Goal: Task Accomplishment & Management: Manage account settings

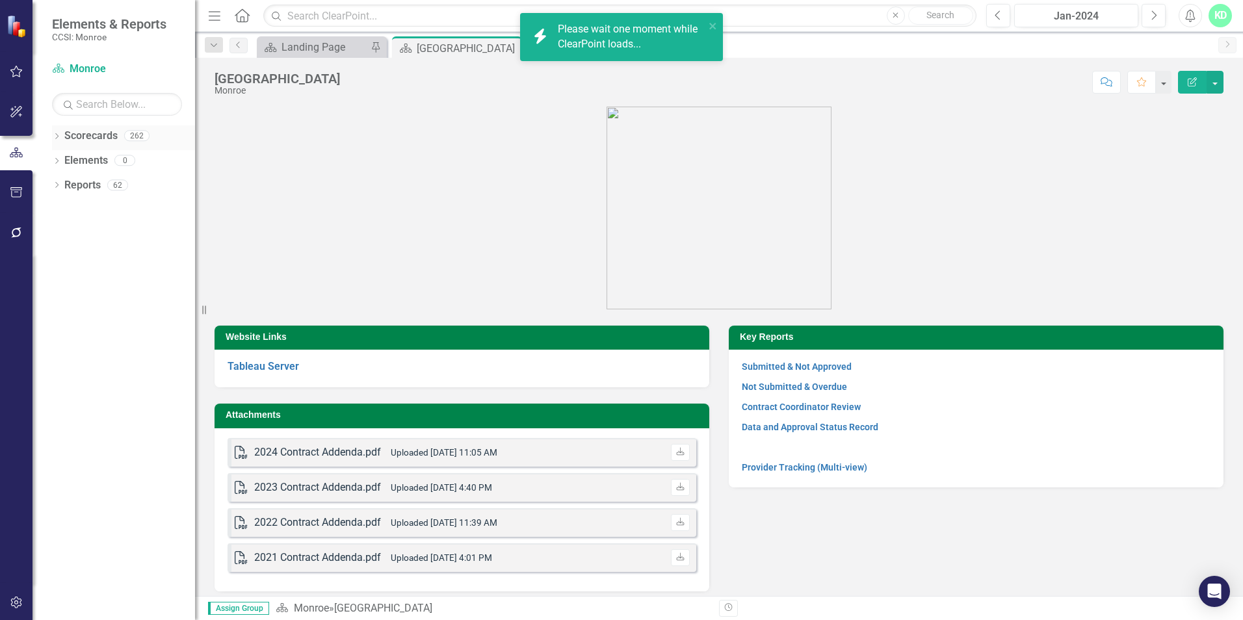
click at [55, 138] on icon "Dropdown" at bounding box center [56, 137] width 9 height 7
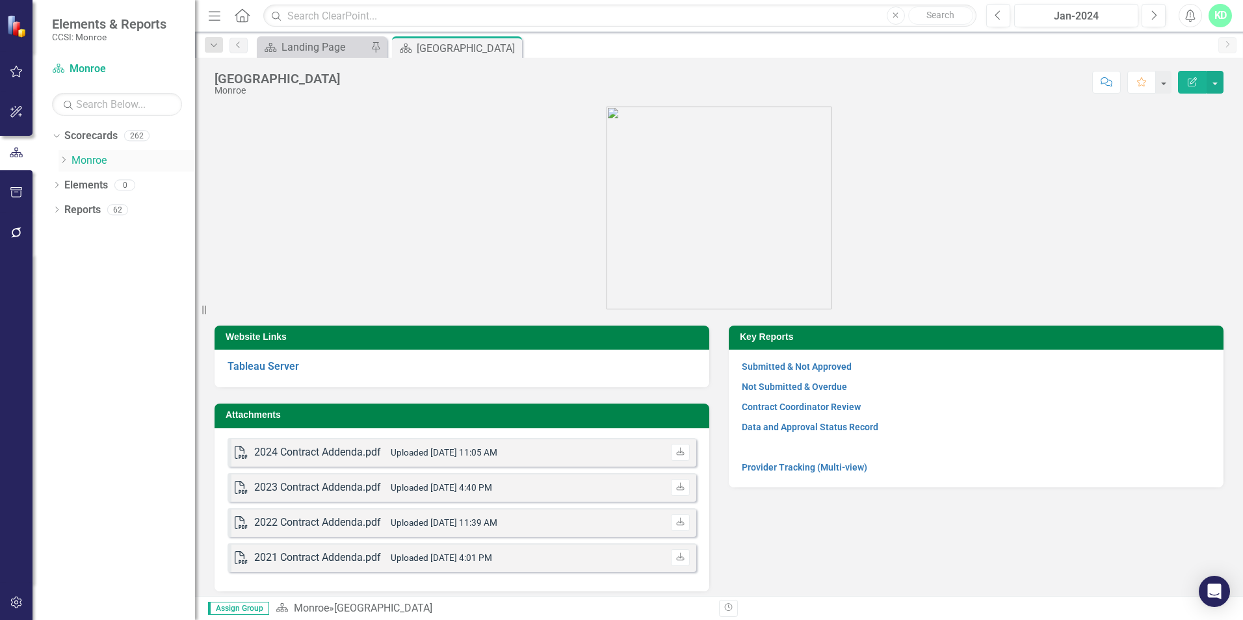
click at [66, 163] on icon "Dropdown" at bounding box center [64, 160] width 10 height 8
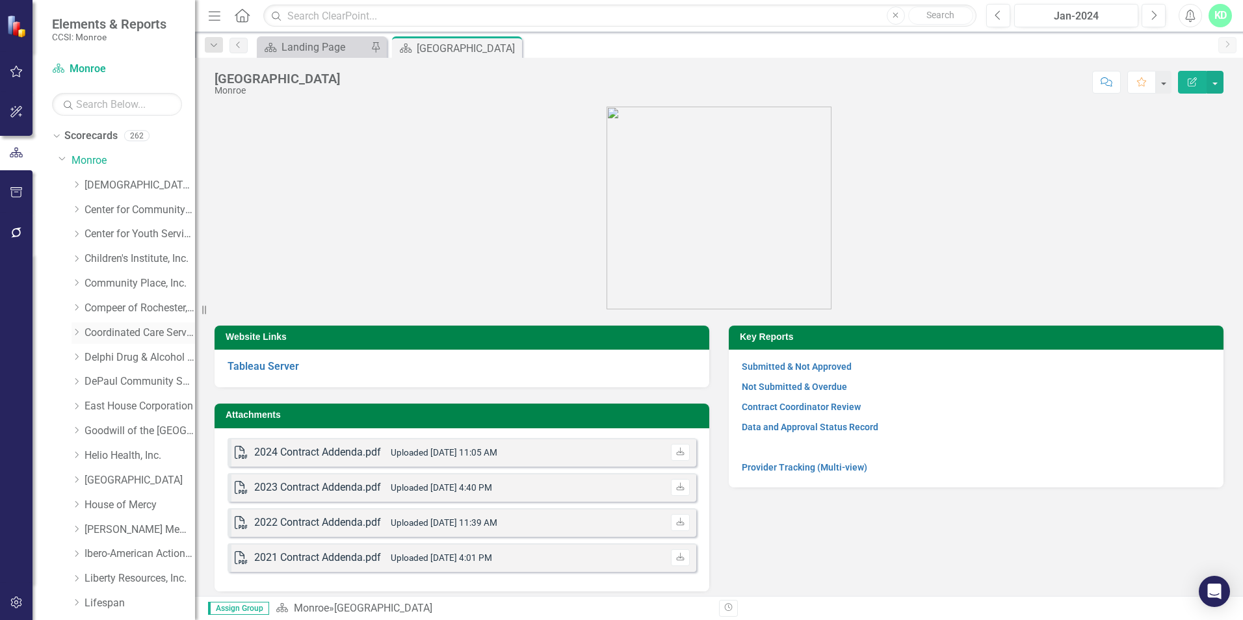
click at [90, 334] on link "Coordinated Care Services Inc." at bounding box center [140, 333] width 111 height 15
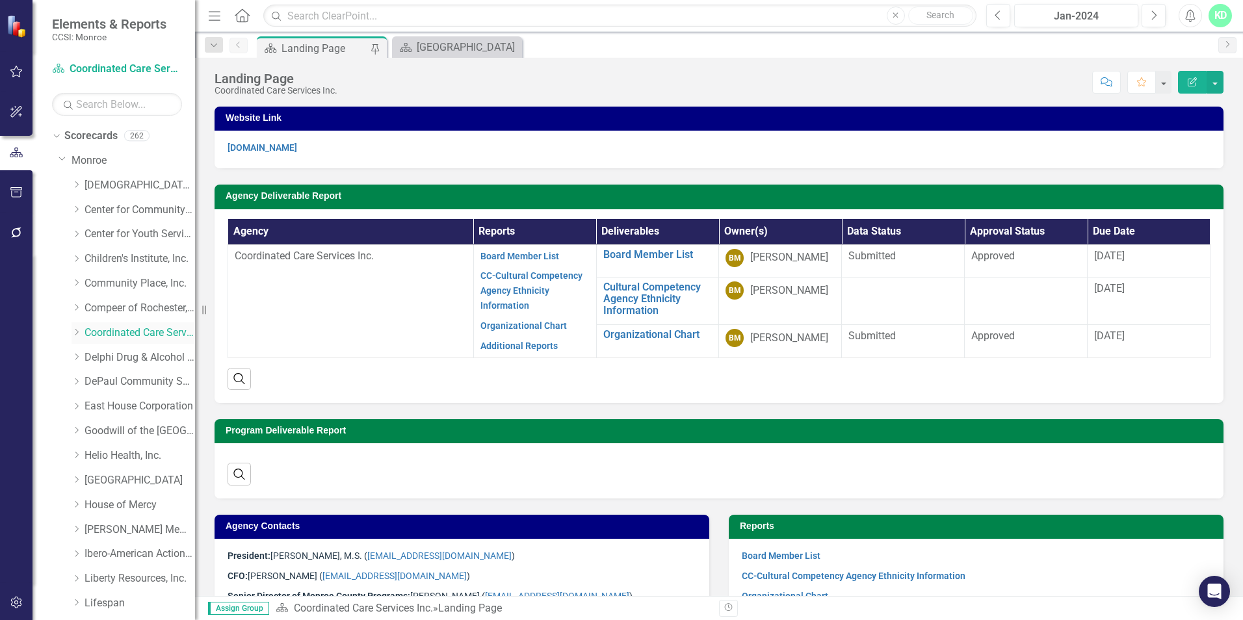
click at [79, 334] on icon "Dropdown" at bounding box center [77, 332] width 10 height 8
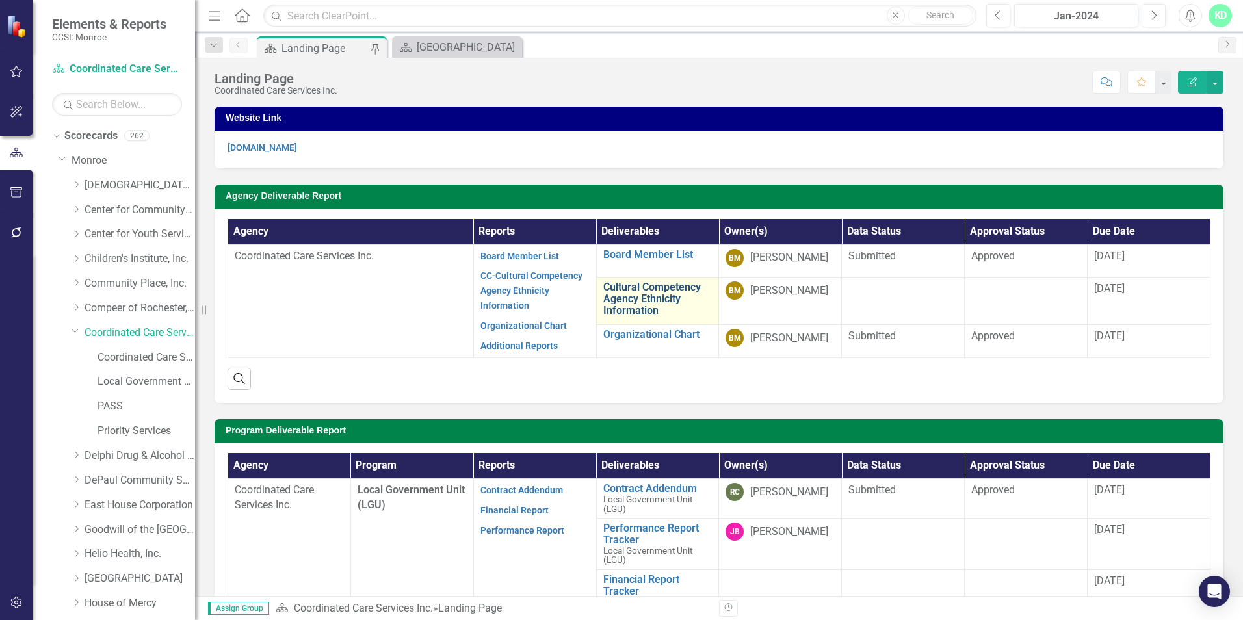
click at [644, 301] on link "Cultural Competency Agency Ethnicity Information" at bounding box center [657, 298] width 109 height 34
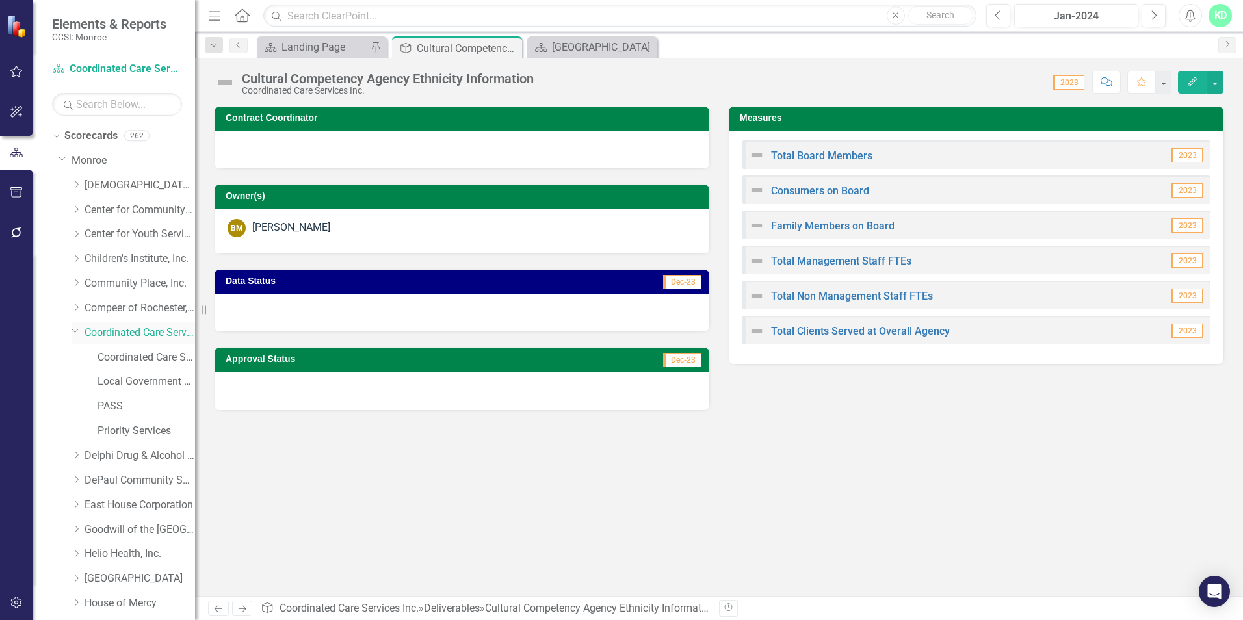
click at [90, 326] on link "Coordinated Care Services Inc." at bounding box center [140, 333] width 111 height 15
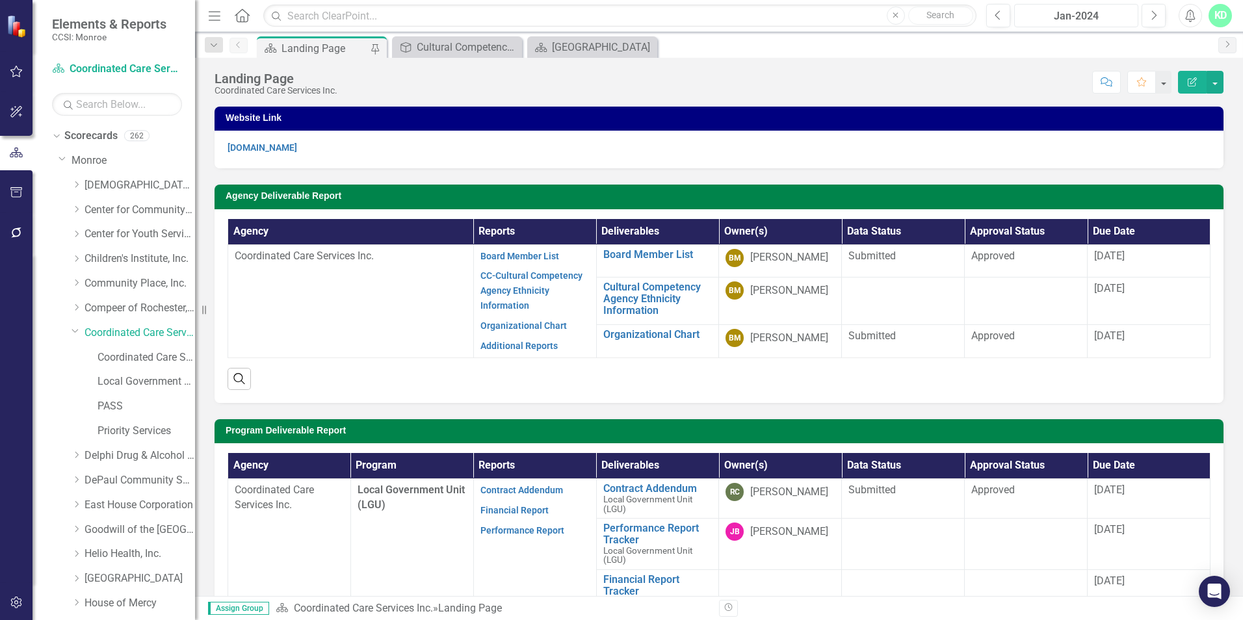
click at [1101, 22] on div "Jan-2024" at bounding box center [1076, 16] width 115 height 16
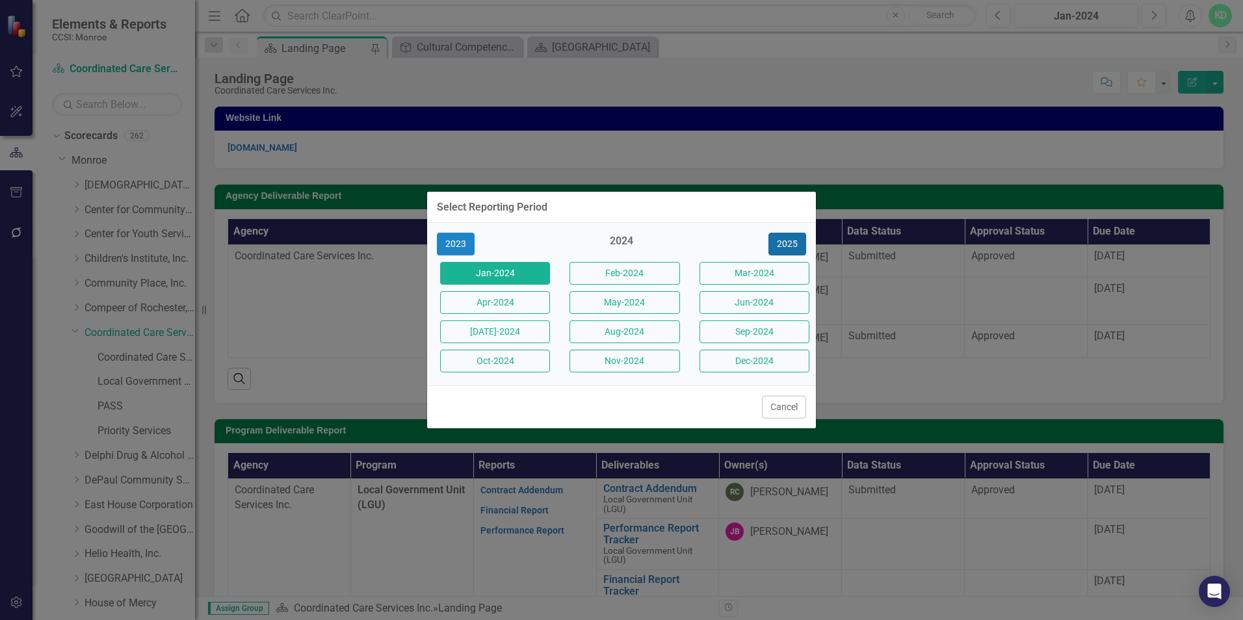
click at [781, 246] on button "2025" at bounding box center [787, 244] width 38 height 23
click at [759, 330] on button "Sep-2025" at bounding box center [755, 332] width 110 height 23
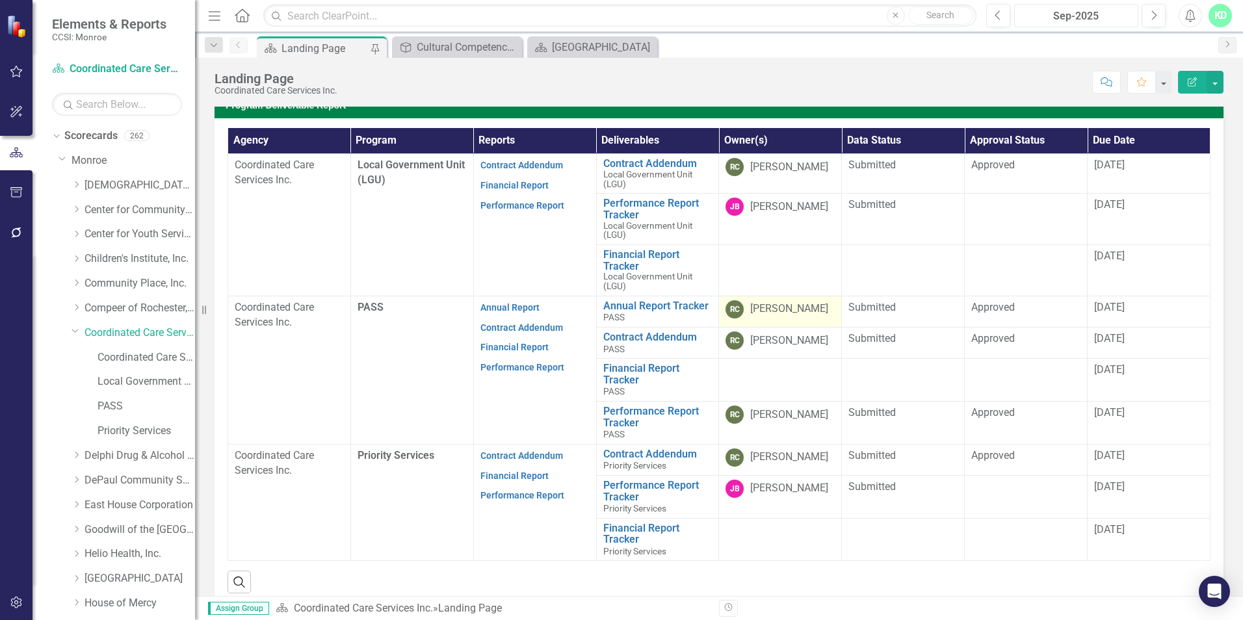
scroll to position [390, 0]
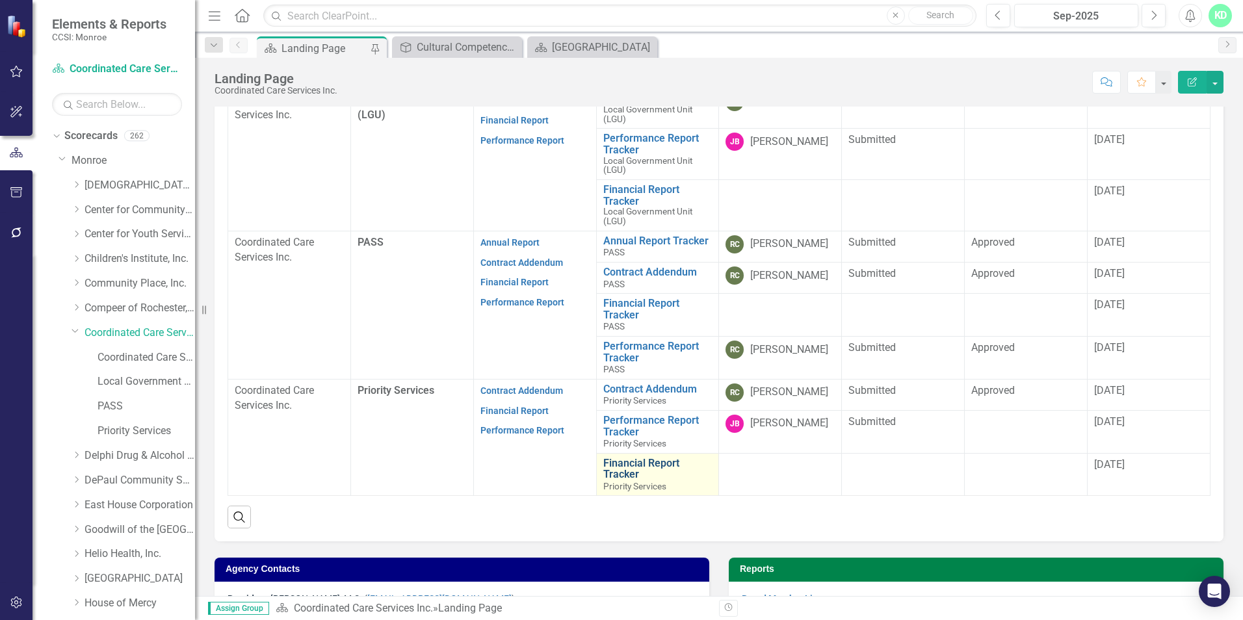
click at [644, 469] on link "Financial Report Tracker" at bounding box center [657, 469] width 109 height 23
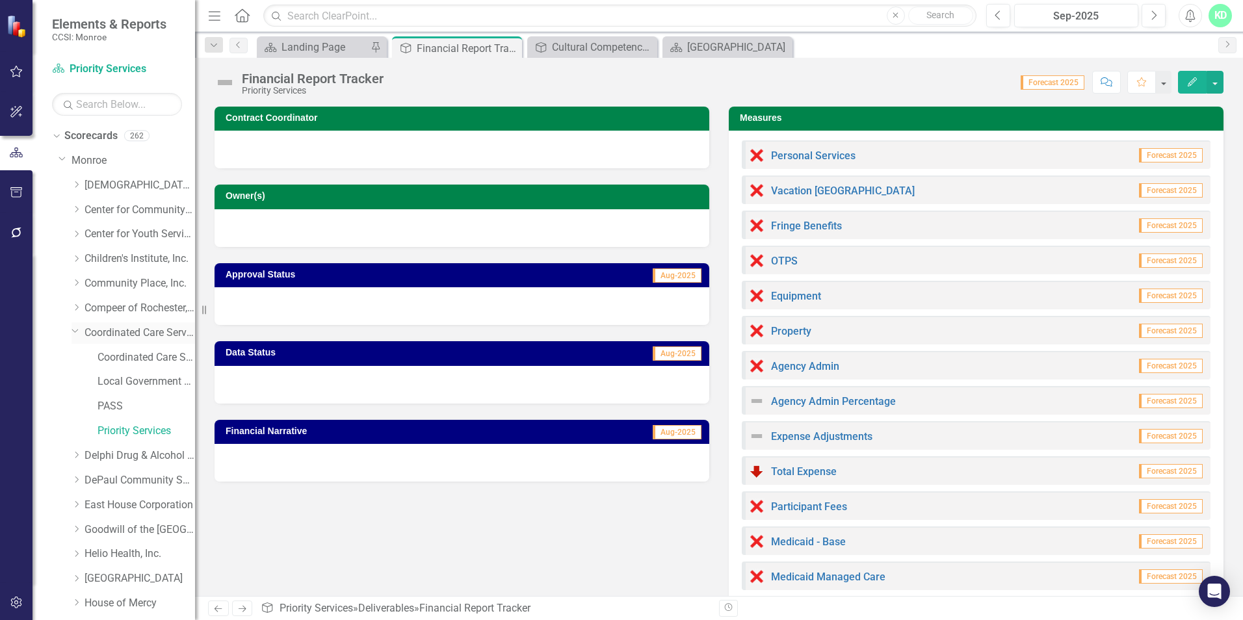
click at [117, 334] on link "Coordinated Care Services Inc." at bounding box center [140, 333] width 111 height 15
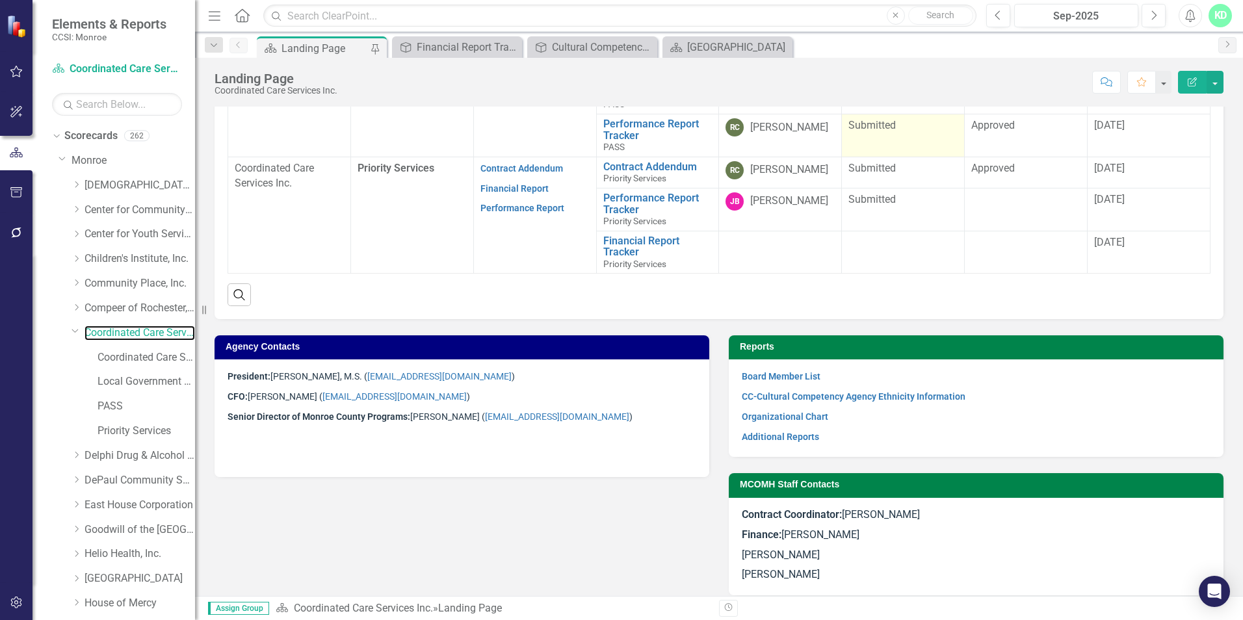
scroll to position [625, 0]
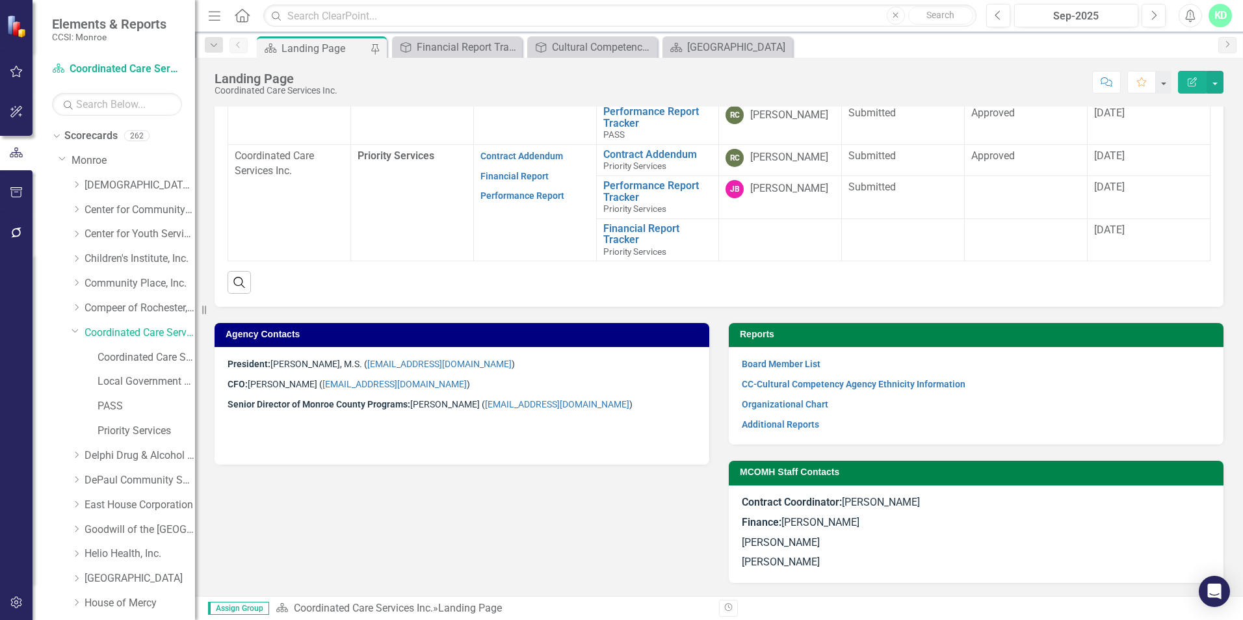
click at [956, 503] on p "Contract Coordinator: [PERSON_NAME]" at bounding box center [976, 504] width 469 height 18
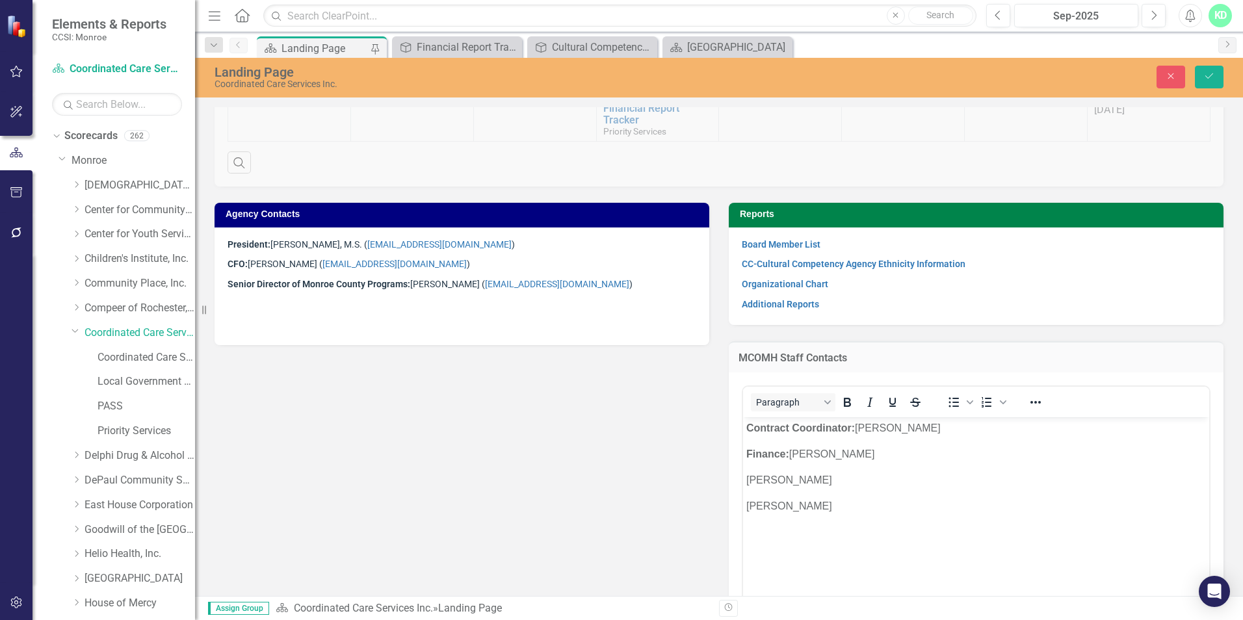
scroll to position [755, 0]
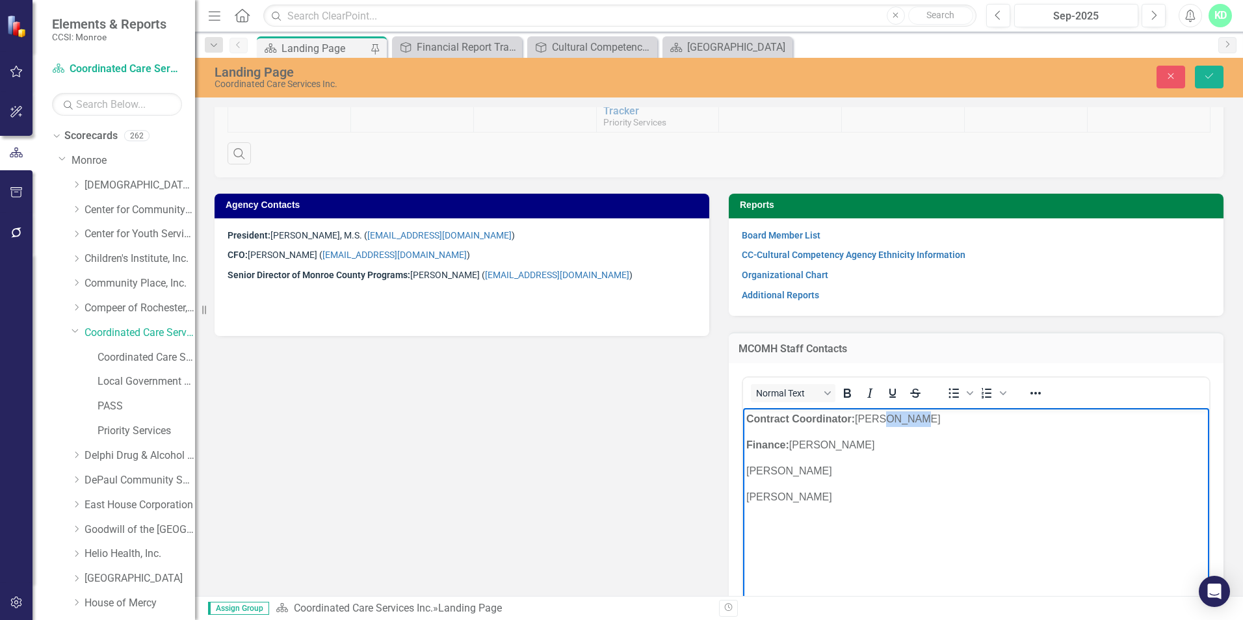
drag, startPoint x: 922, startPoint y: 422, endPoint x: 878, endPoint y: 420, distance: 43.6
click at [878, 420] on p "Contract Coordinator: [PERSON_NAME]" at bounding box center [976, 420] width 460 height 16
drag, startPoint x: 1206, startPoint y: 85, endPoint x: 1188, endPoint y: 98, distance: 22.2
click at [1206, 85] on button "Save" at bounding box center [1209, 77] width 29 height 23
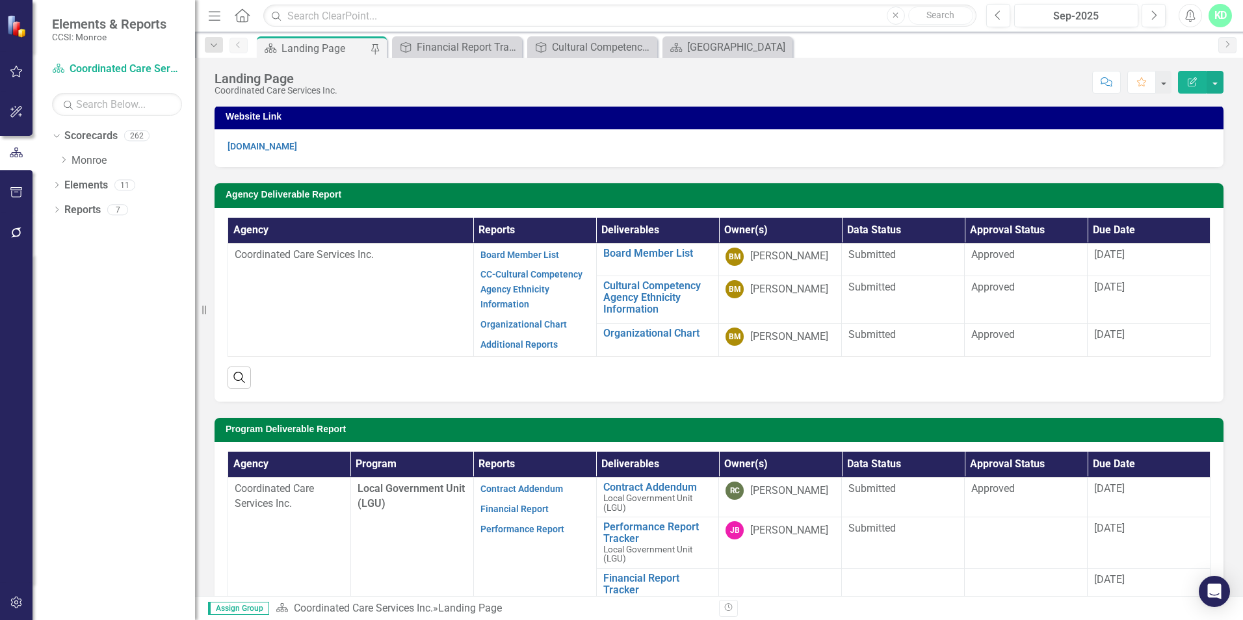
scroll to position [0, 0]
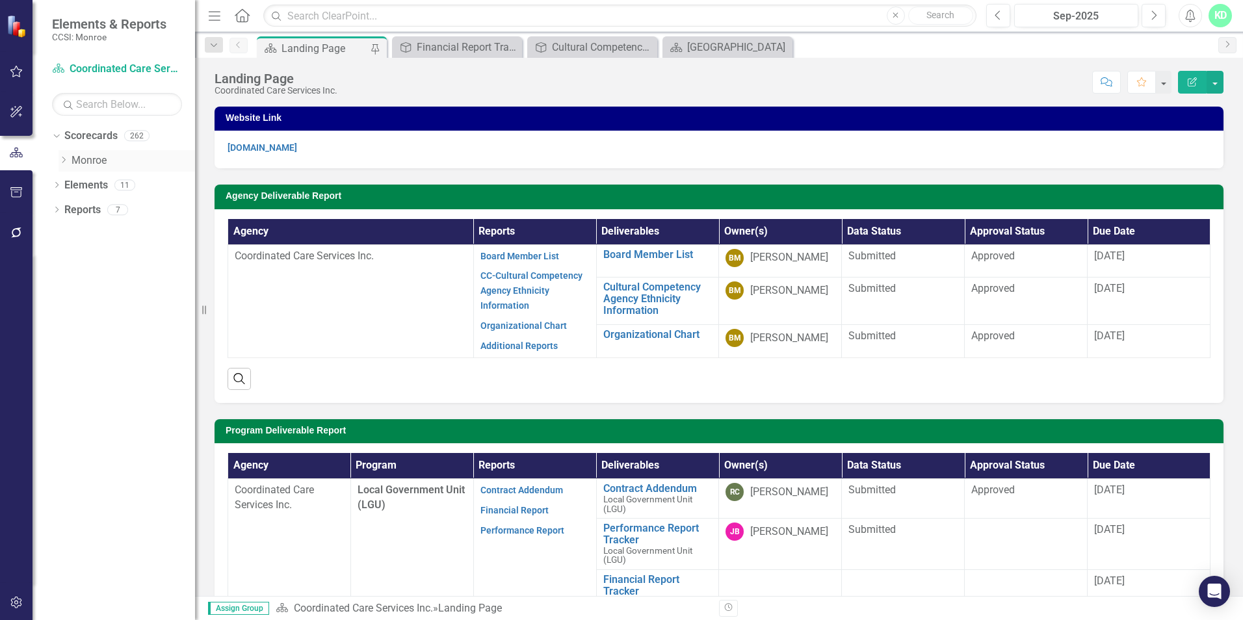
click at [67, 161] on icon "Dropdown" at bounding box center [64, 160] width 10 height 8
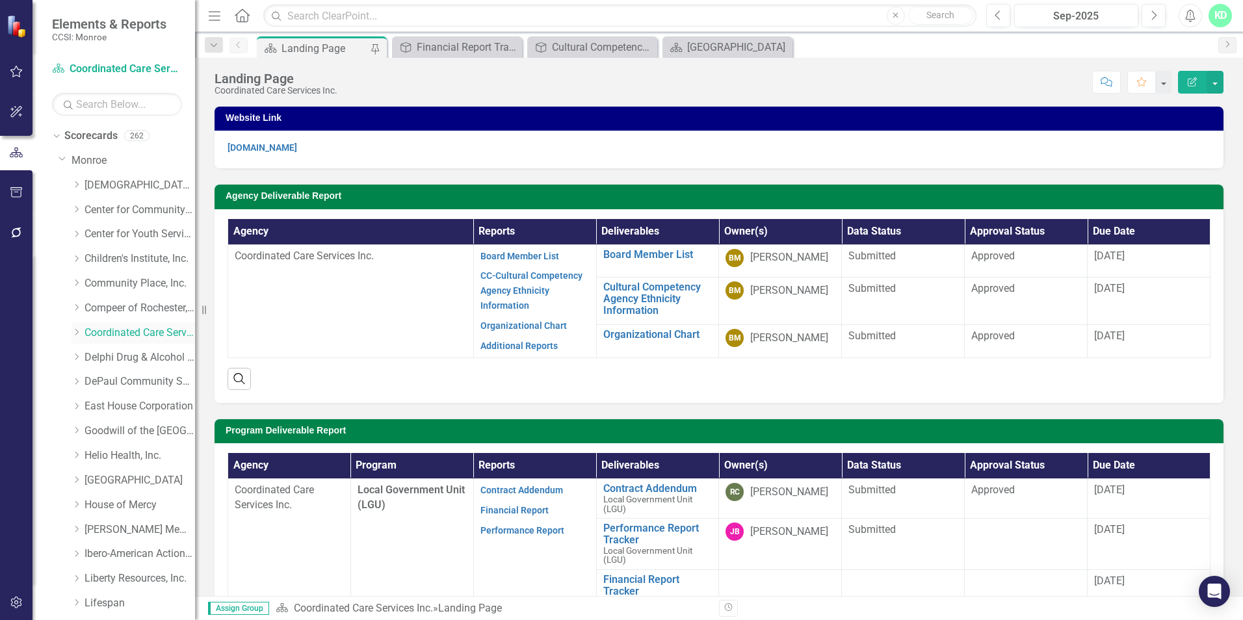
click at [79, 331] on icon "Dropdown" at bounding box center [77, 332] width 10 height 8
click at [110, 358] on link "Coordinated Care Services Inc. (MCOMH Internal)" at bounding box center [147, 357] width 98 height 15
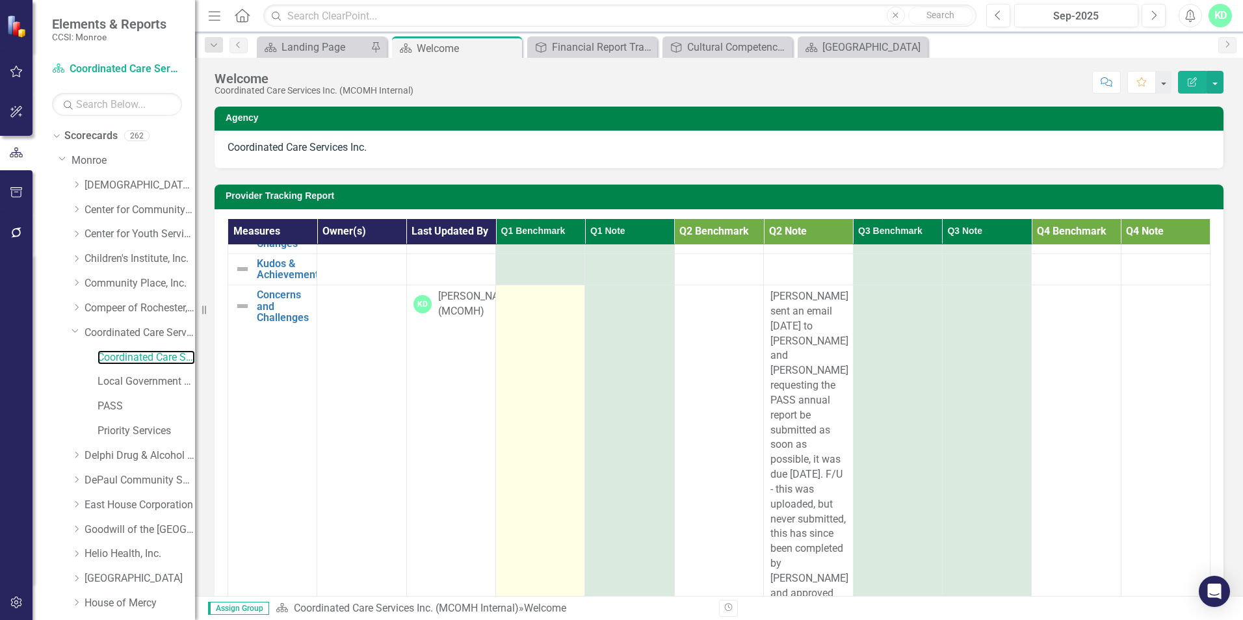
scroll to position [65, 0]
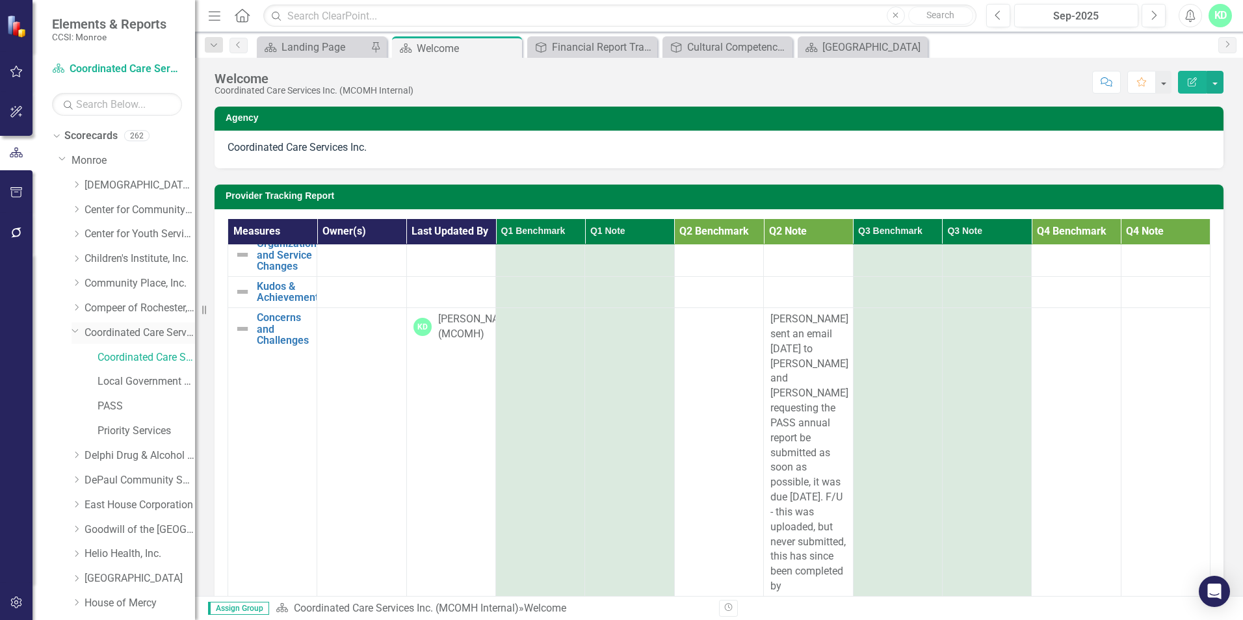
click at [81, 334] on div "Dropdown" at bounding box center [78, 333] width 13 height 7
click at [95, 335] on link "Coordinated Care Services Inc." at bounding box center [140, 333] width 111 height 15
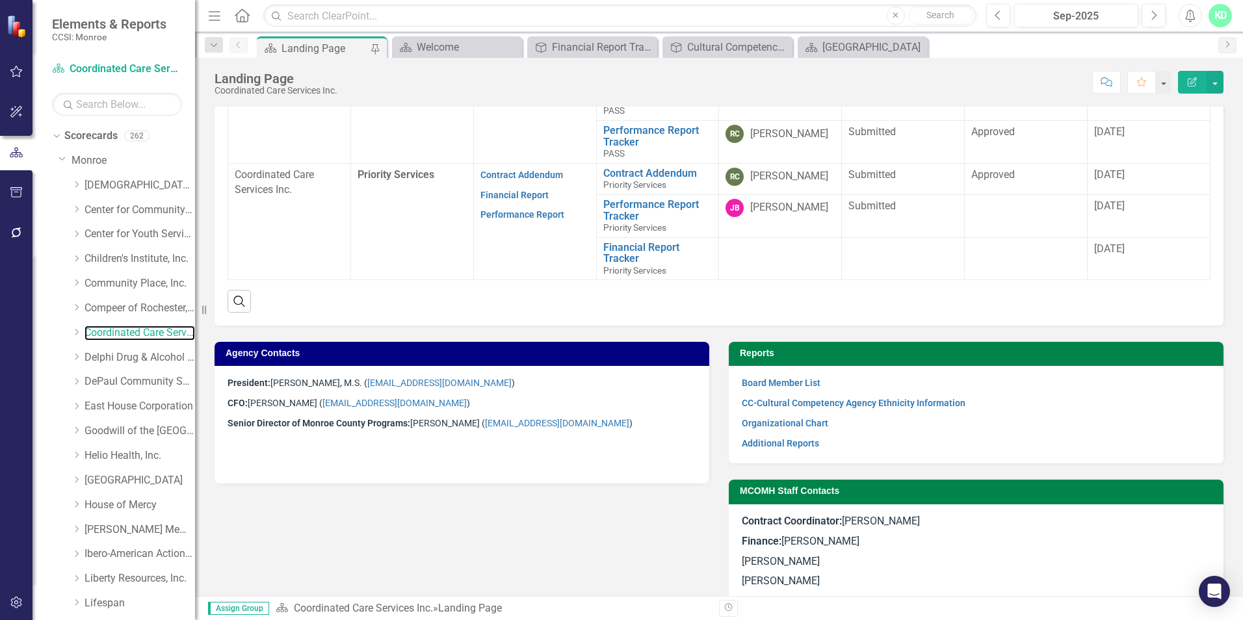
scroll to position [625, 0]
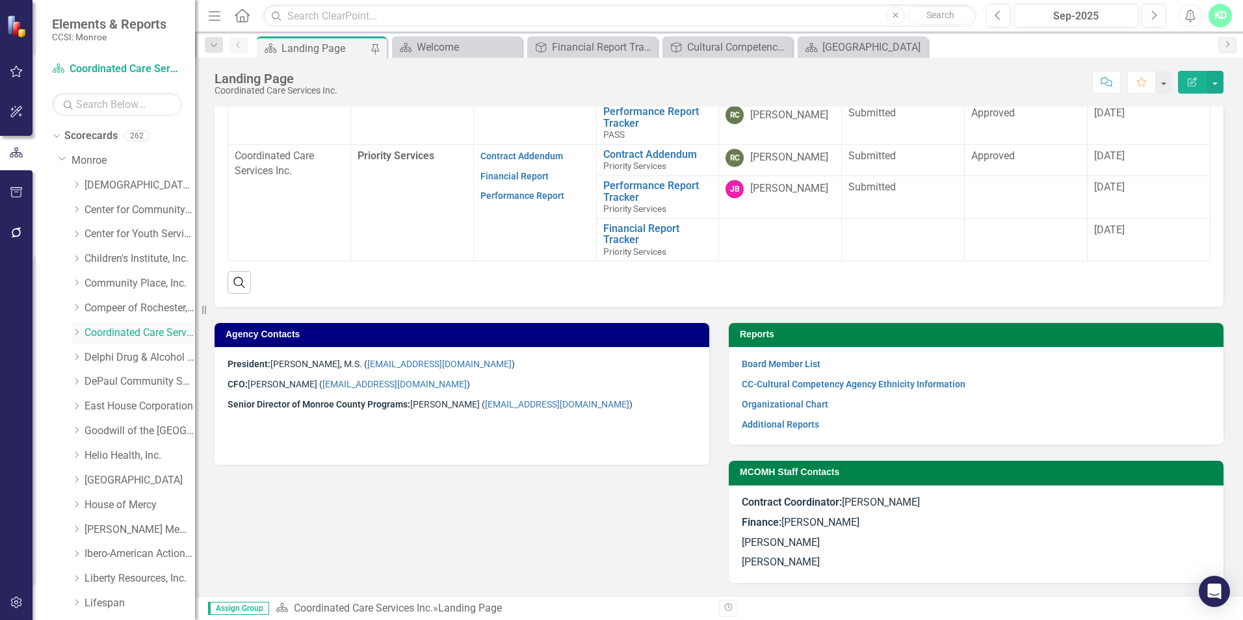
click at [75, 332] on icon "Dropdown" at bounding box center [77, 332] width 10 height 8
drag, startPoint x: 109, startPoint y: 380, endPoint x: 116, endPoint y: 381, distance: 7.8
click at [110, 380] on link "Local Government Unit (LGU)" at bounding box center [147, 381] width 98 height 15
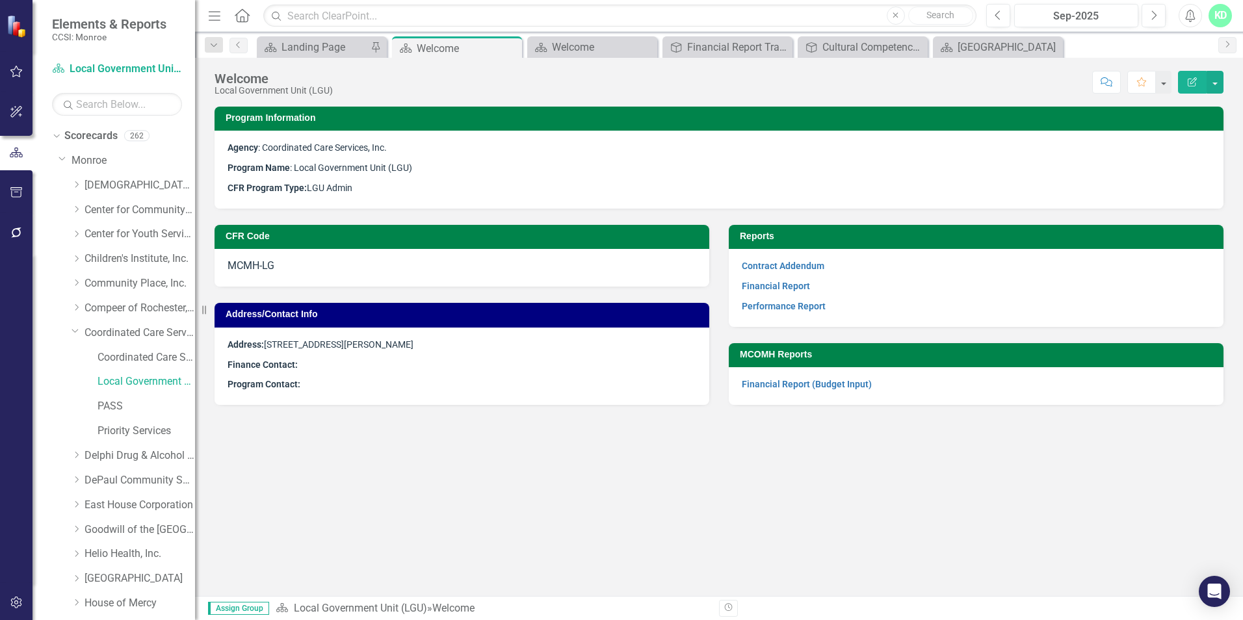
click at [319, 387] on p "Program Contact:" at bounding box center [462, 383] width 469 height 18
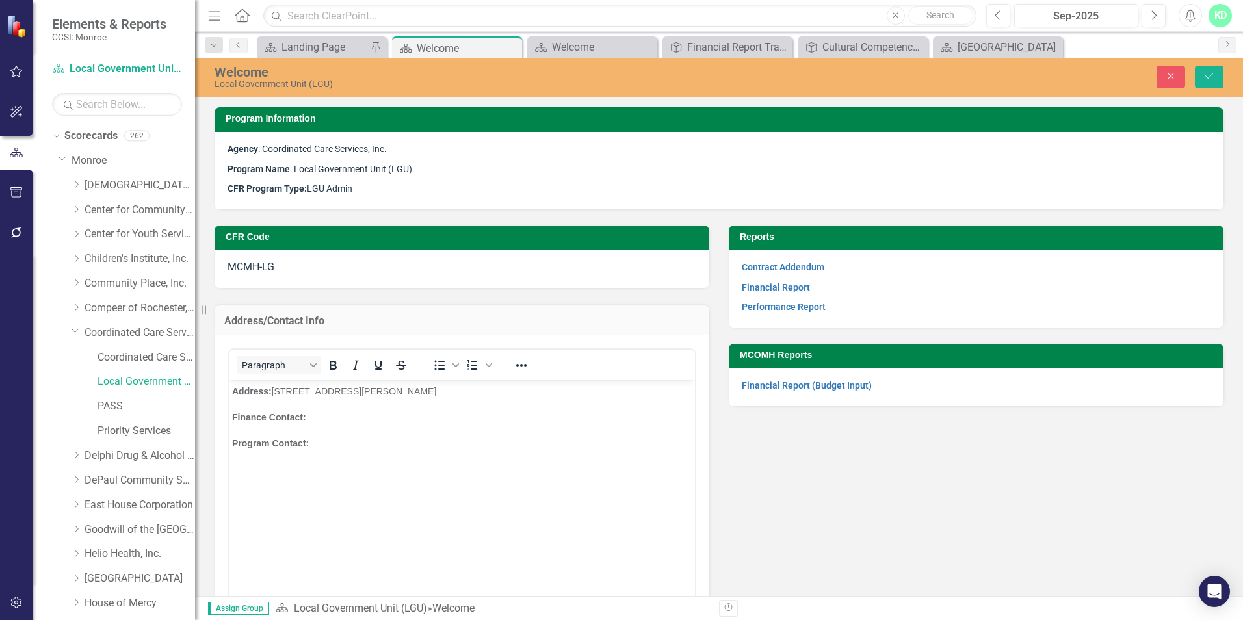
click at [326, 442] on p "Program Contact:" at bounding box center [462, 444] width 460 height 16
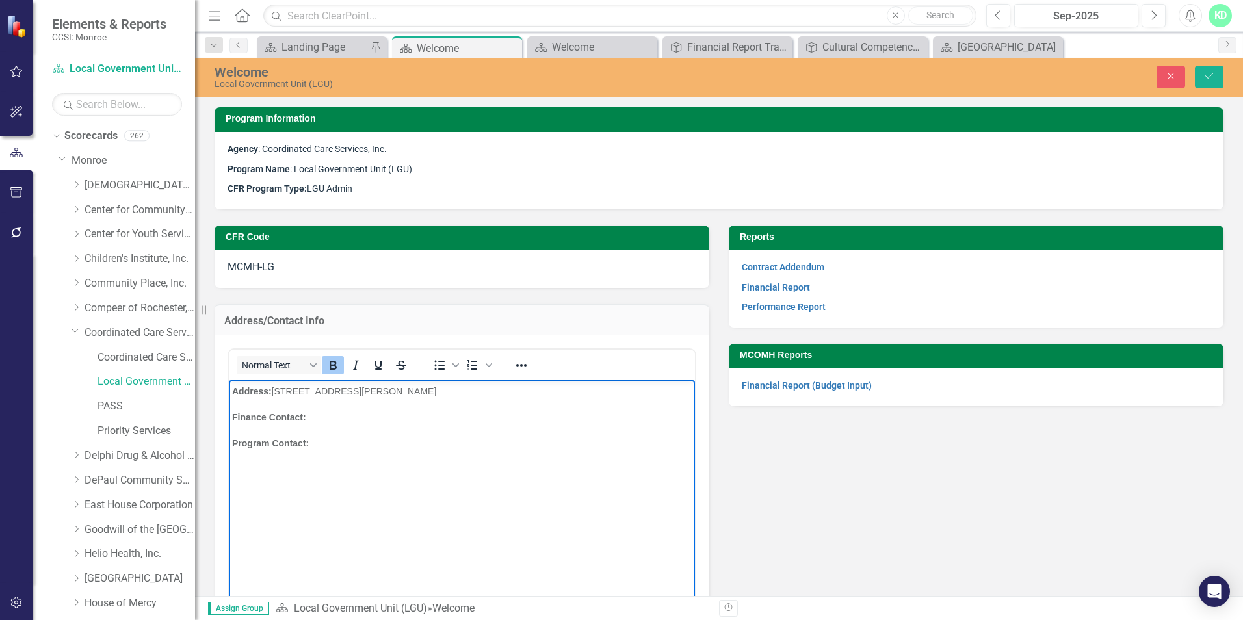
click at [330, 371] on icon "Bold" at bounding box center [333, 366] width 16 height 16
click at [400, 445] on p "Program Contact: ﻿[PERSON_NAME]" at bounding box center [462, 444] width 460 height 16
click at [376, 447] on span "﻿[PERSON_NAME] Senior Director of Monroe County Programs ([EMAIL_ADDRESS][DOMAI…" at bounding box center [475, 443] width 333 height 10
click at [334, 417] on p "Finance Contact:" at bounding box center [462, 418] width 460 height 16
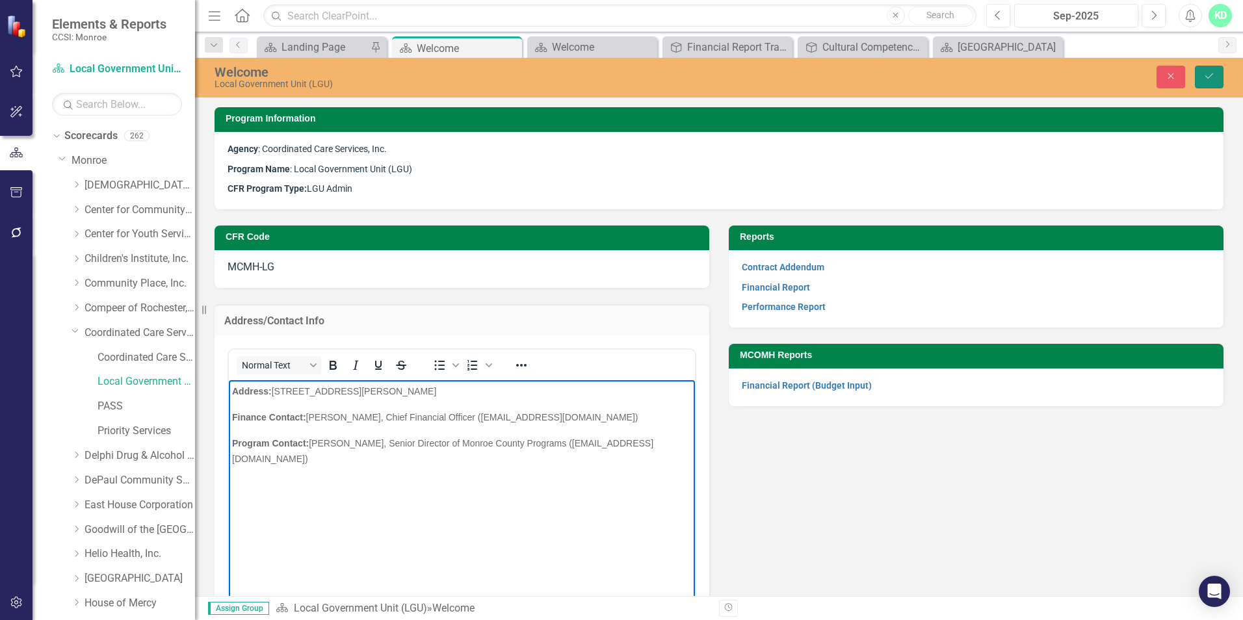
drag, startPoint x: 1207, startPoint y: 81, endPoint x: 1198, endPoint y: 81, distance: 8.5
click at [1207, 81] on button "Save" at bounding box center [1209, 77] width 29 height 23
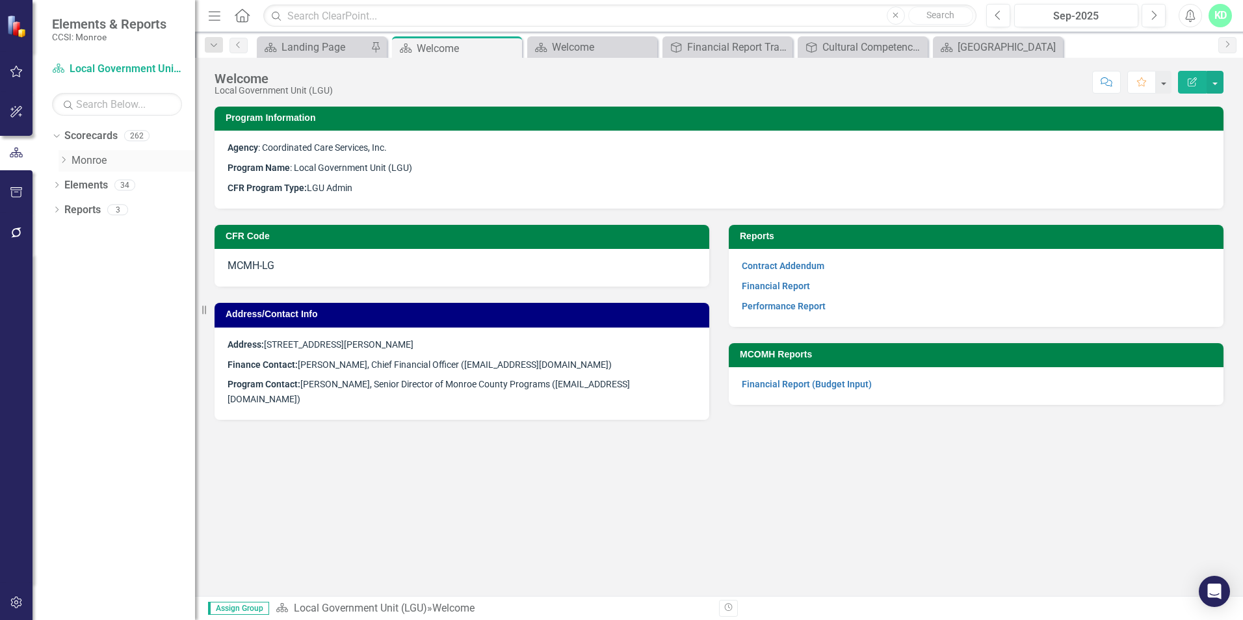
click at [60, 154] on div "Dropdown [GEOGRAPHIC_DATA]" at bounding box center [127, 160] width 137 height 21
click at [62, 161] on icon "Dropdown" at bounding box center [64, 160] width 10 height 8
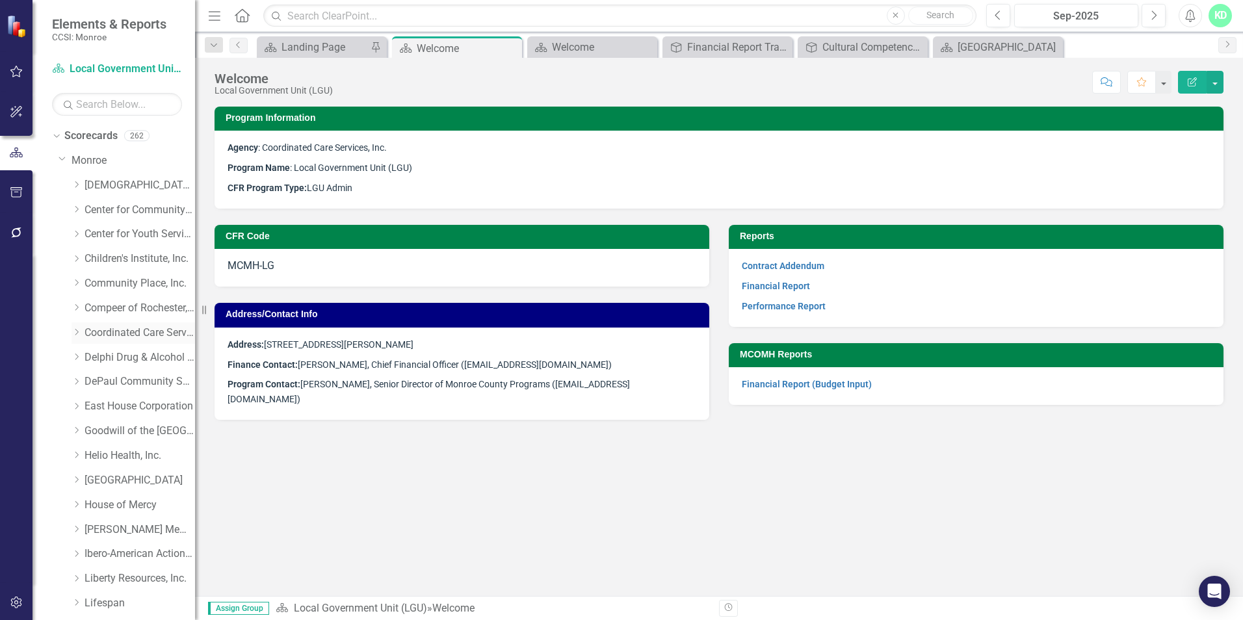
click at [74, 330] on icon "Dropdown" at bounding box center [77, 332] width 10 height 8
click at [125, 329] on link "Coordinated Care Services Inc." at bounding box center [140, 333] width 111 height 15
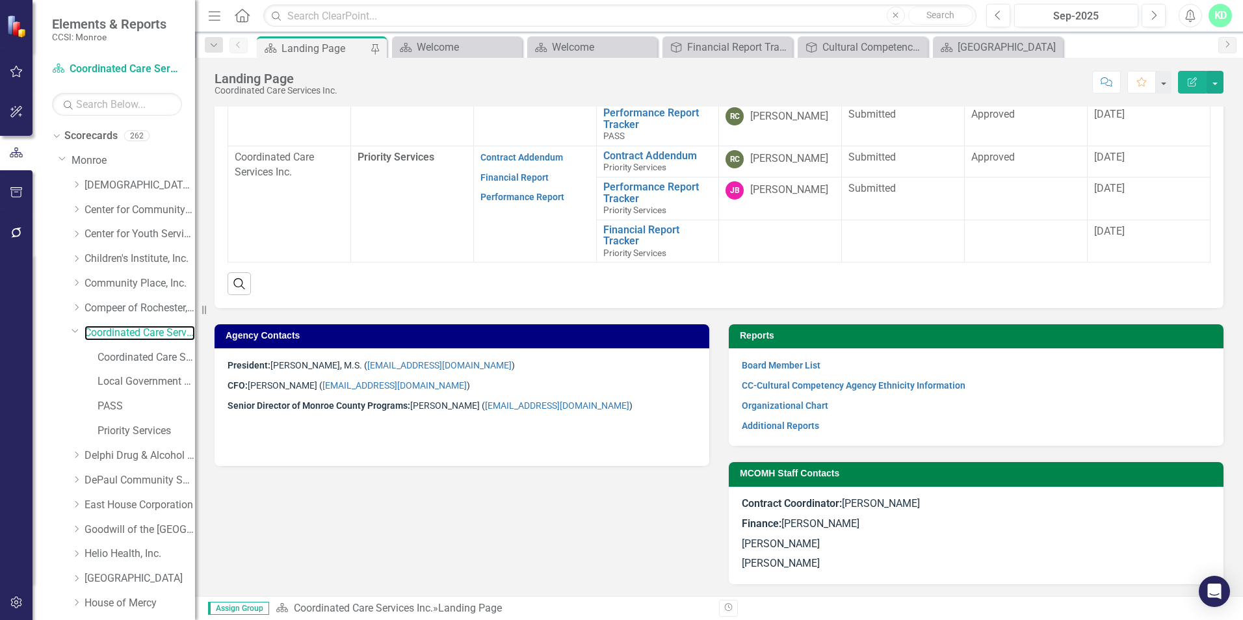
scroll to position [625, 0]
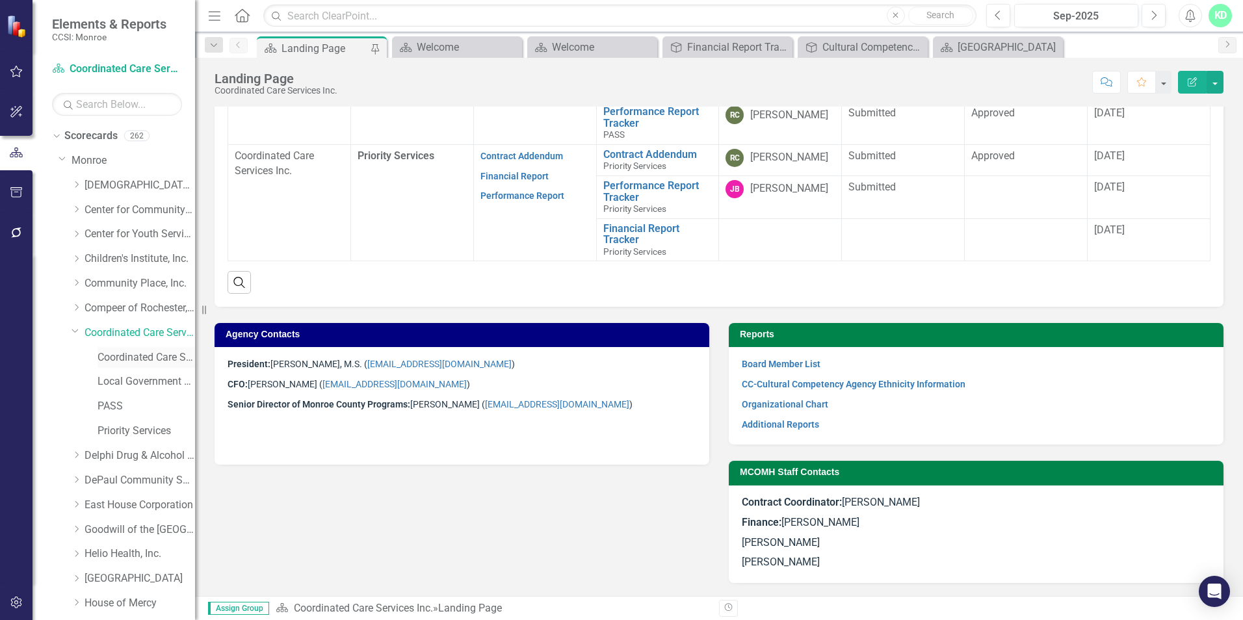
click at [134, 357] on link "Coordinated Care Services Inc. (MCOMH Internal)" at bounding box center [147, 357] width 98 height 15
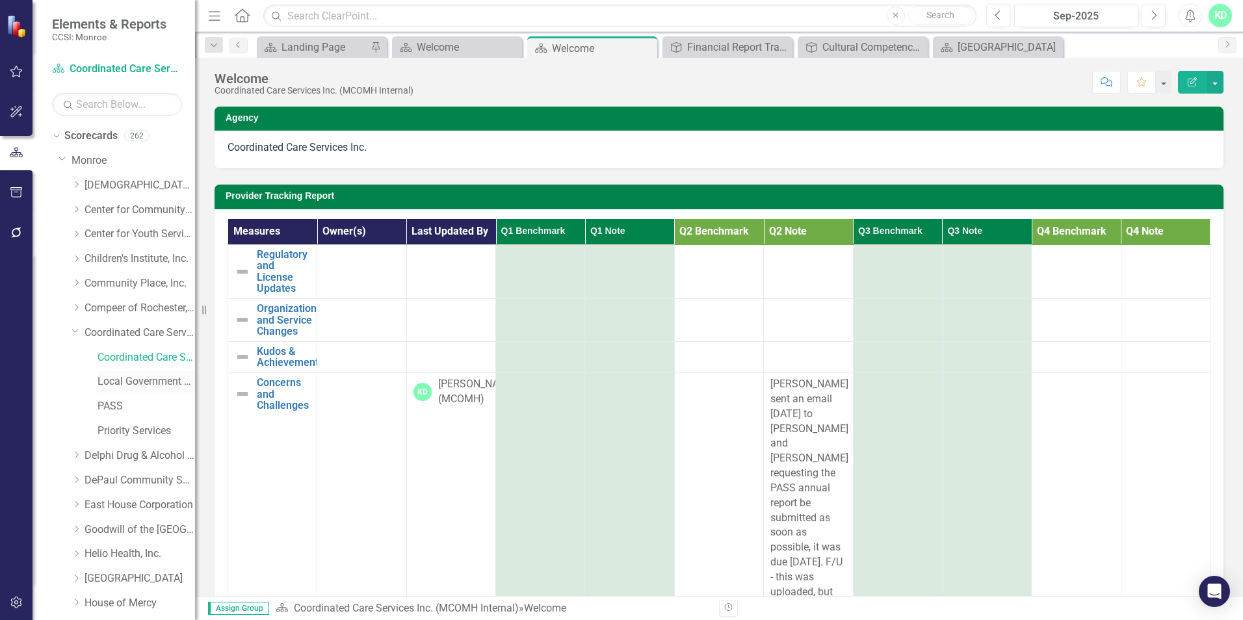
click at [133, 376] on link "Local Government Unit (LGU)" at bounding box center [147, 381] width 98 height 15
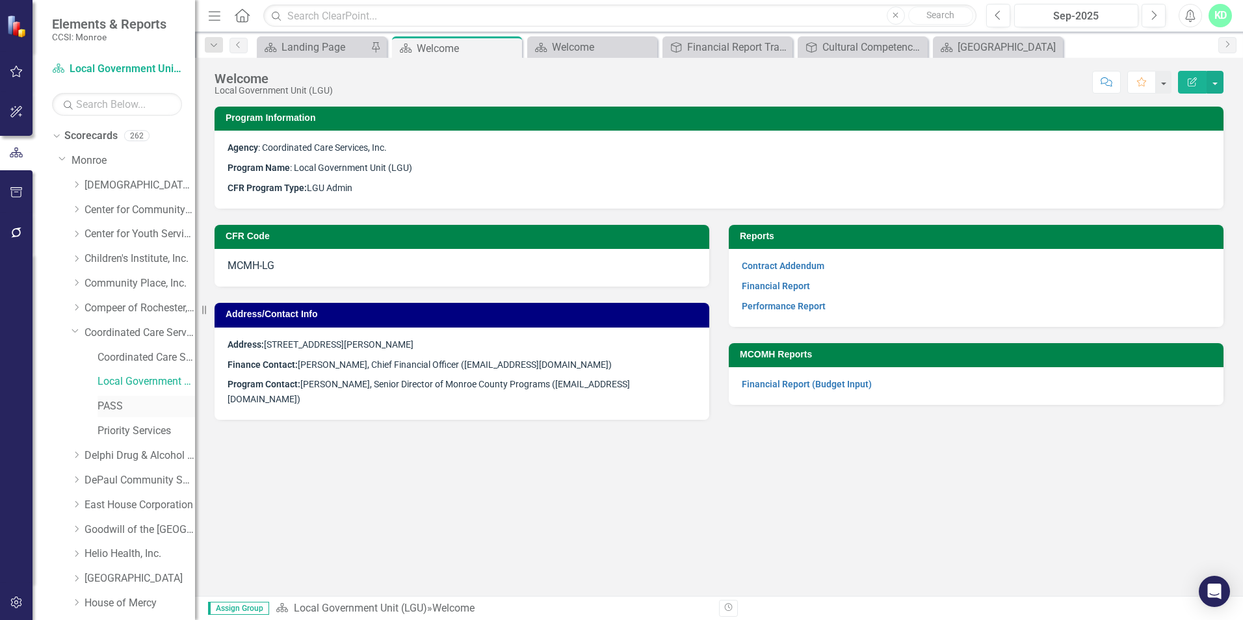
click at [111, 410] on link "PASS" at bounding box center [147, 406] width 98 height 15
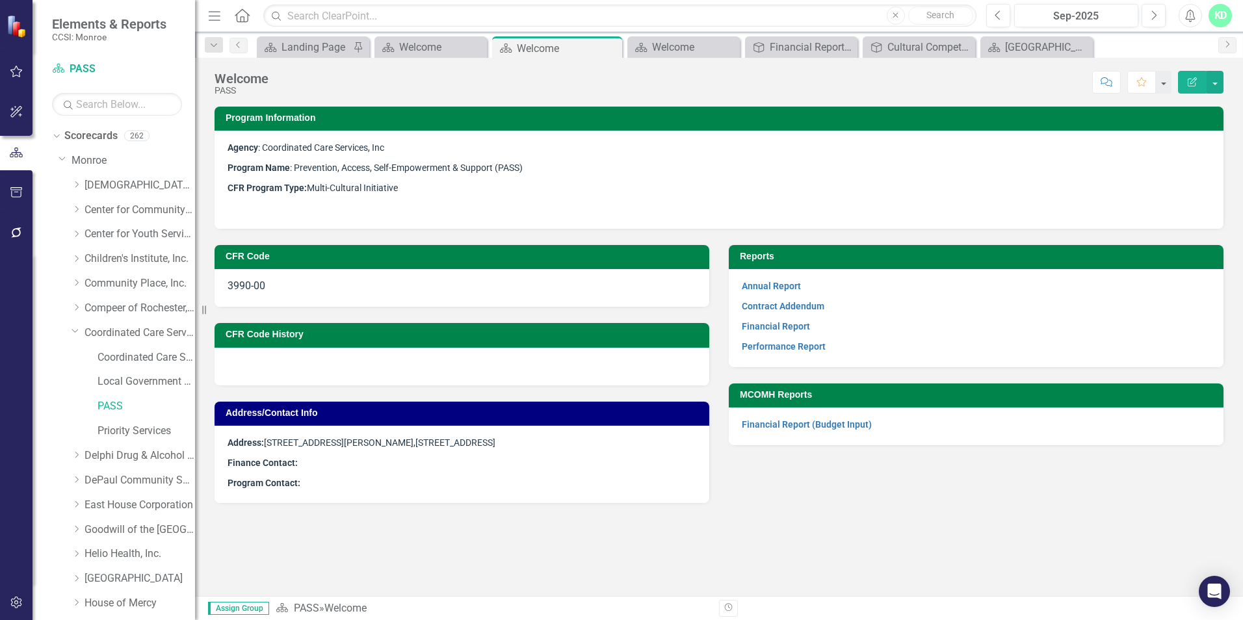
click at [410, 473] on p "Program Contact:" at bounding box center [462, 482] width 469 height 18
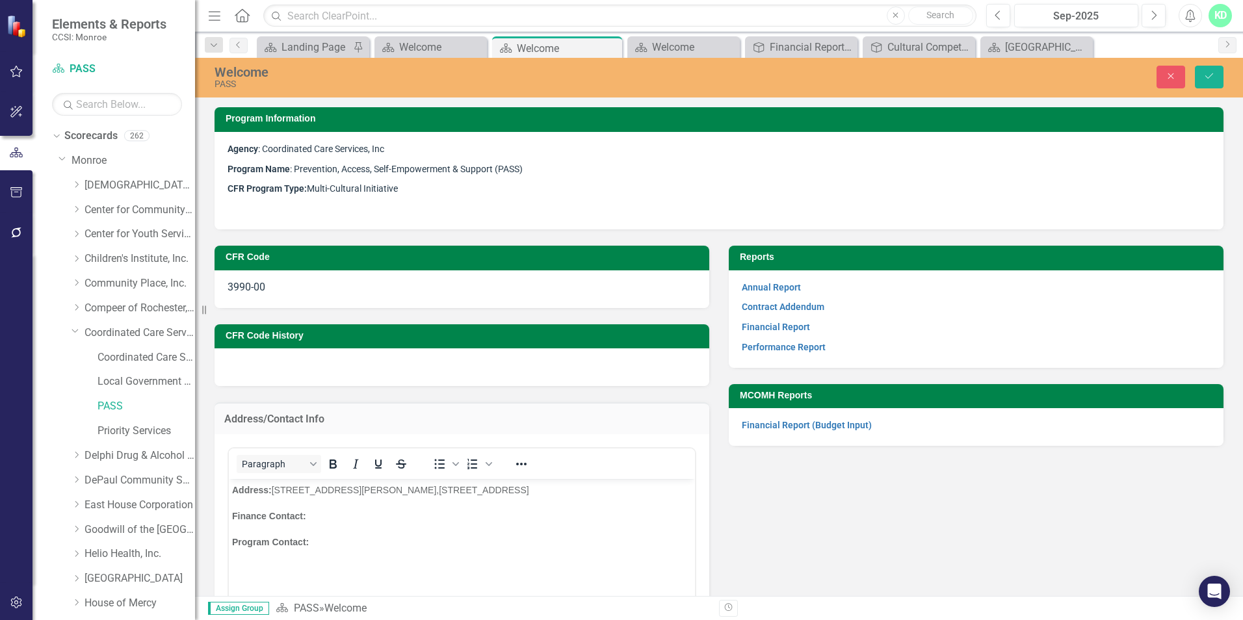
click at [372, 520] on p "Finance Contact:" at bounding box center [462, 516] width 460 height 16
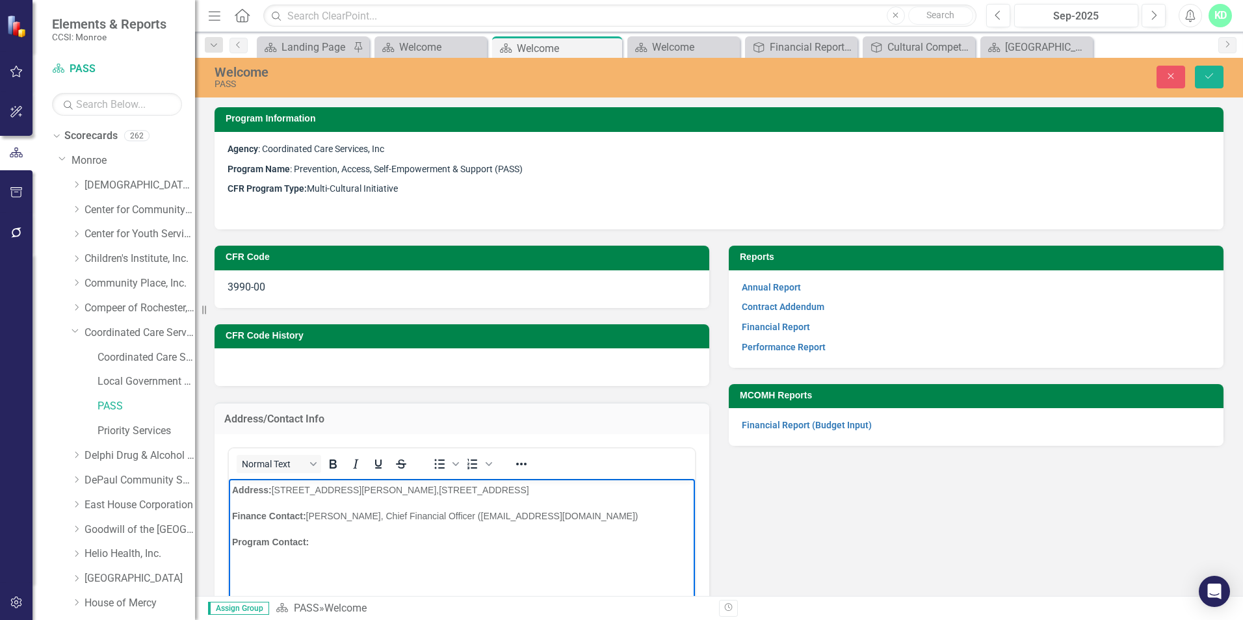
click at [343, 545] on p "Program Contact:" at bounding box center [462, 542] width 460 height 16
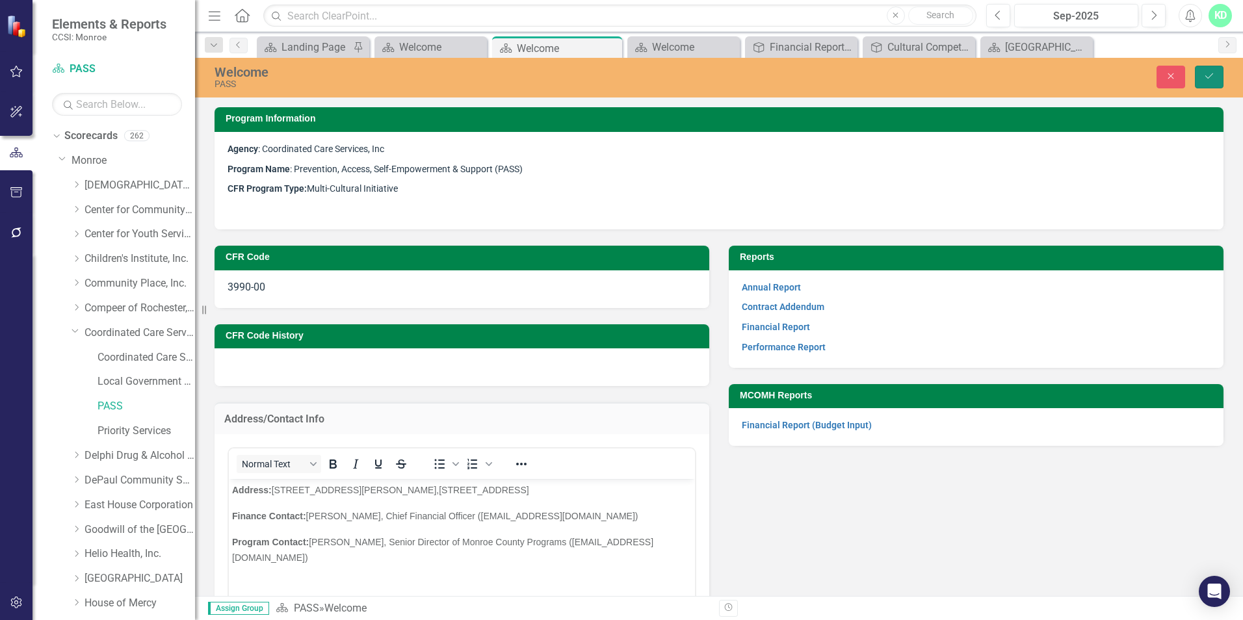
click at [1205, 81] on button "Save" at bounding box center [1209, 77] width 29 height 23
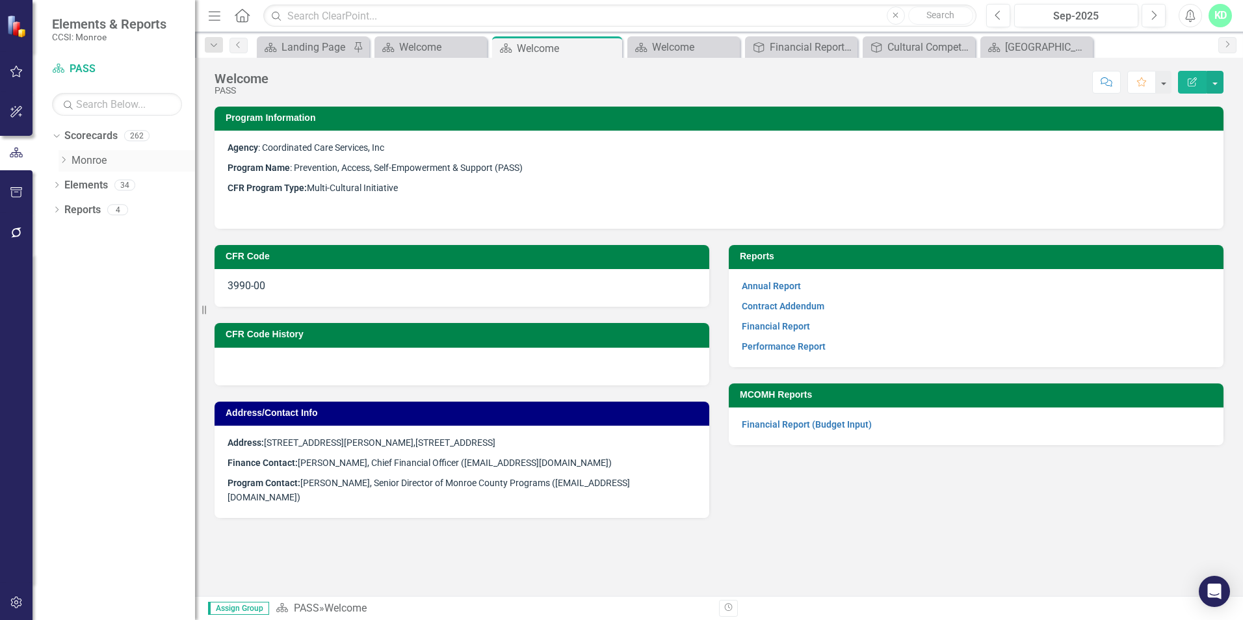
click at [66, 163] on icon "Dropdown" at bounding box center [64, 160] width 10 height 8
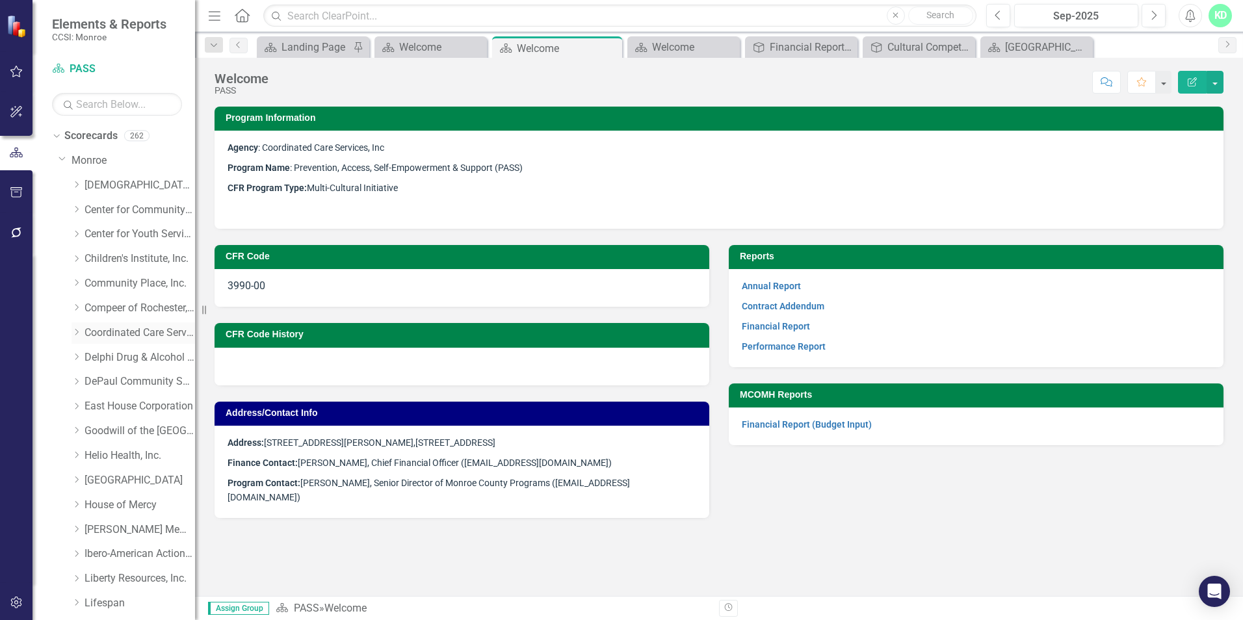
click at [73, 328] on icon "Dropdown" at bounding box center [77, 332] width 10 height 8
click at [103, 427] on link "Priority Services" at bounding box center [147, 431] width 98 height 15
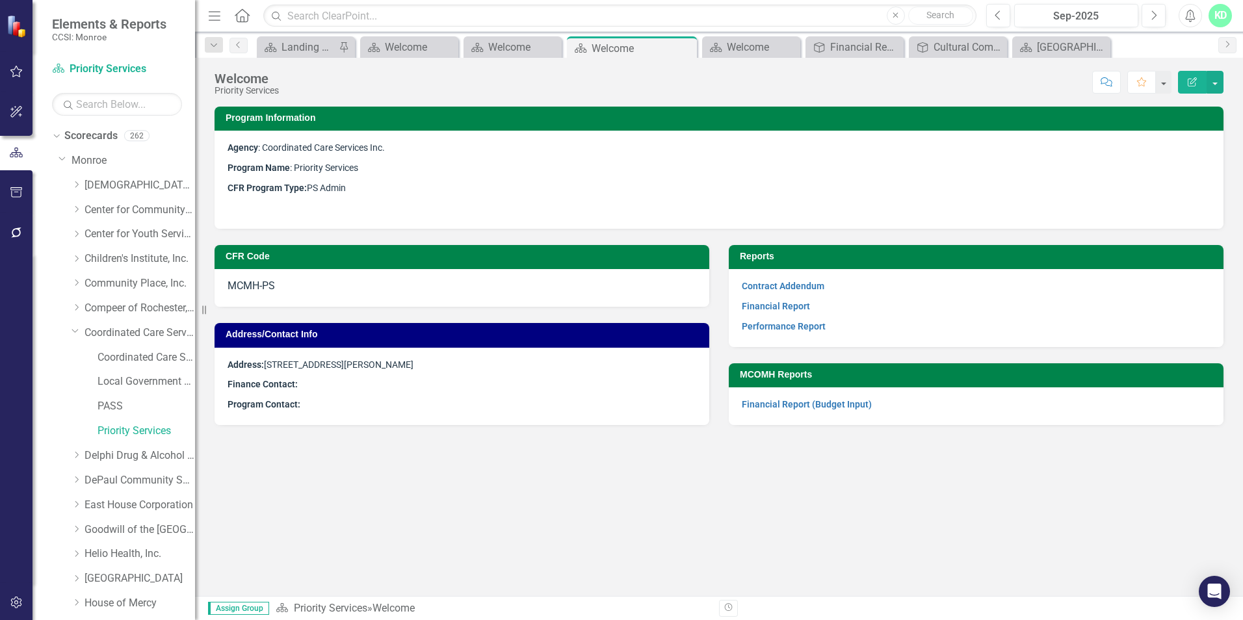
click at [646, 391] on p "Finance Contact:" at bounding box center [462, 384] width 469 height 20
click at [647, 391] on p "Finance Contact:" at bounding box center [462, 384] width 469 height 20
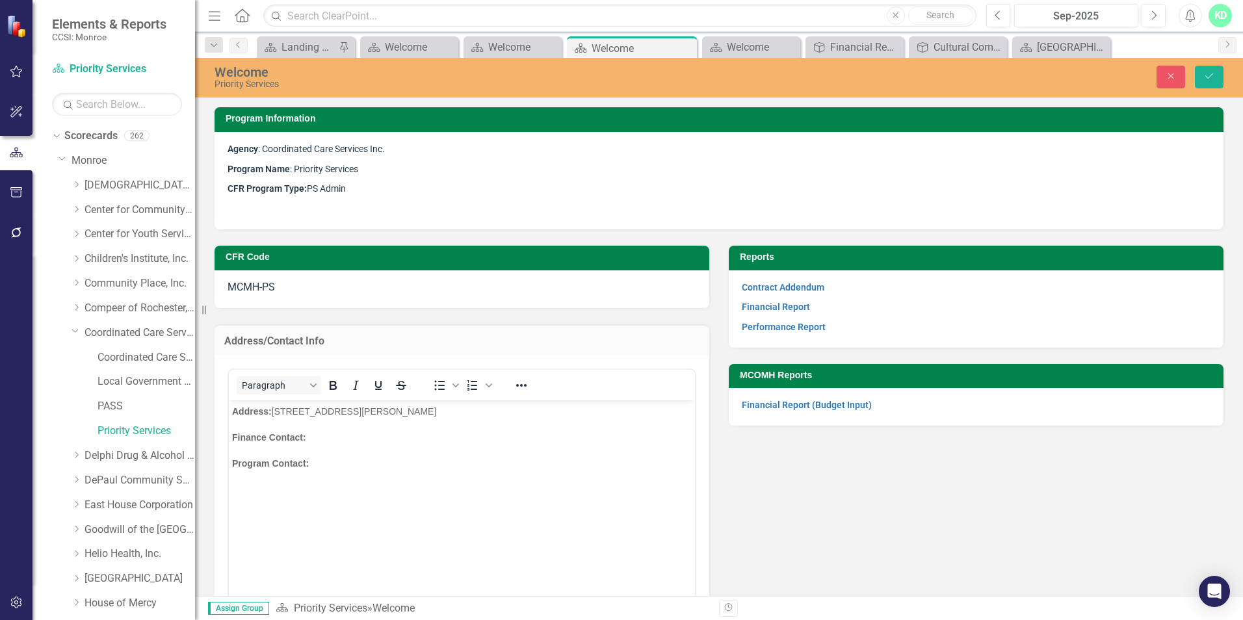
click at [321, 438] on p "Finance Contact:" at bounding box center [462, 438] width 460 height 16
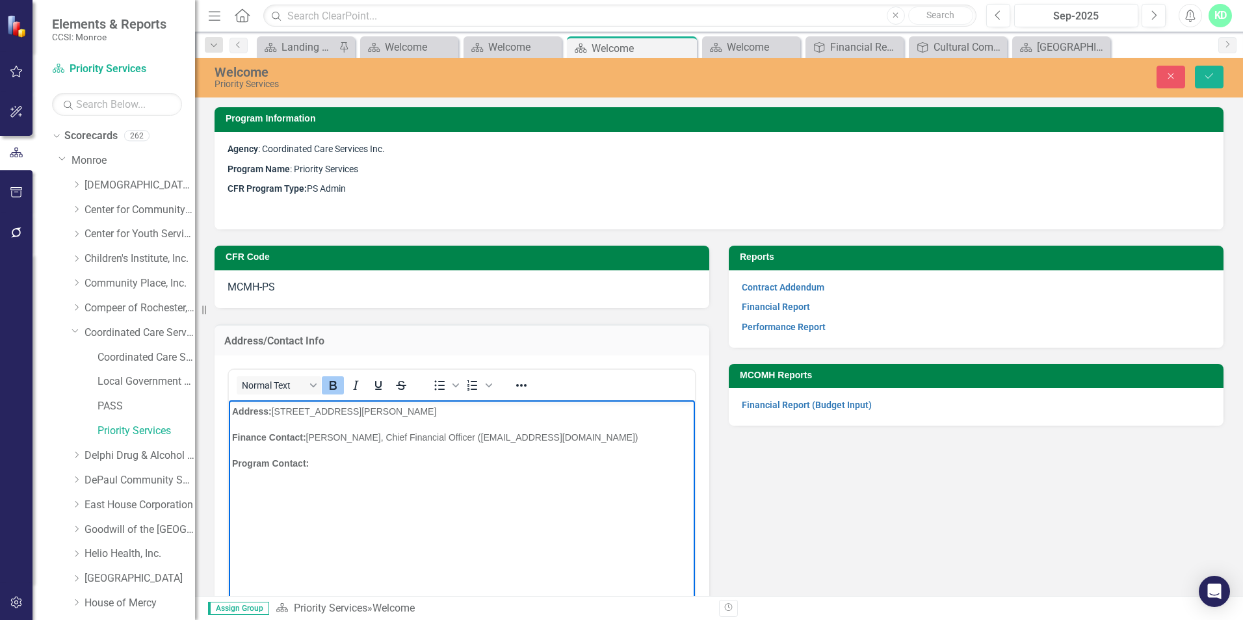
click at [335, 466] on p "Program Contact:" at bounding box center [462, 464] width 460 height 16
click at [341, 387] on button "Bold" at bounding box center [333, 385] width 22 height 18
click at [1201, 72] on button "Save" at bounding box center [1209, 77] width 29 height 23
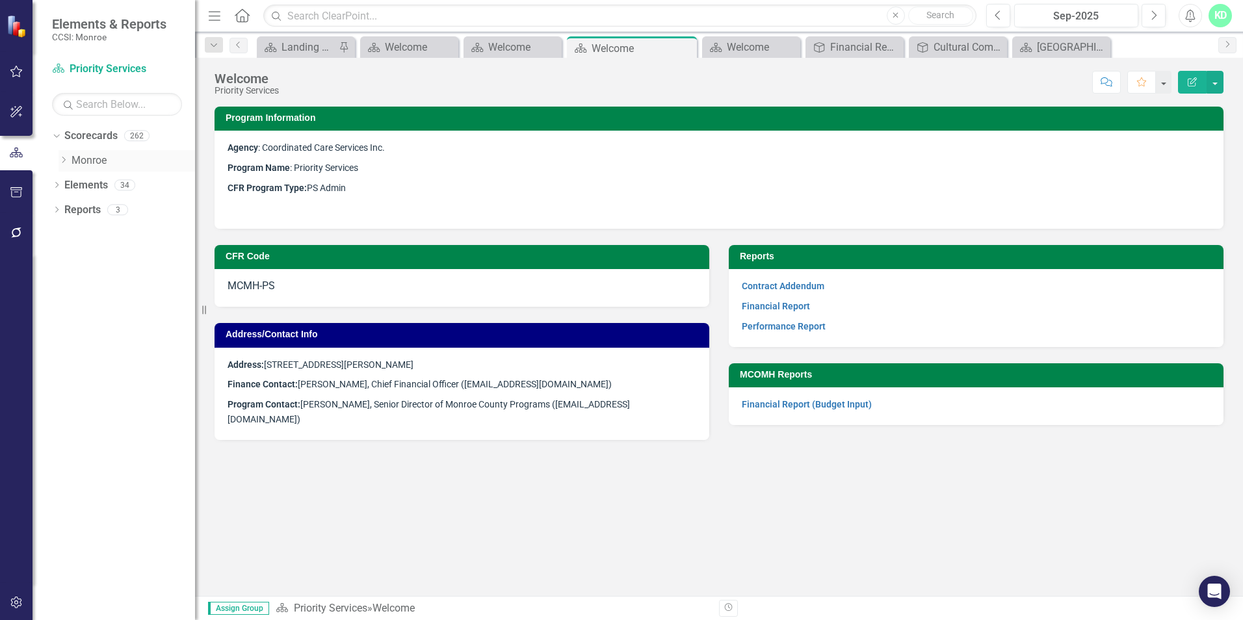
click at [59, 156] on icon "Dropdown" at bounding box center [64, 160] width 10 height 8
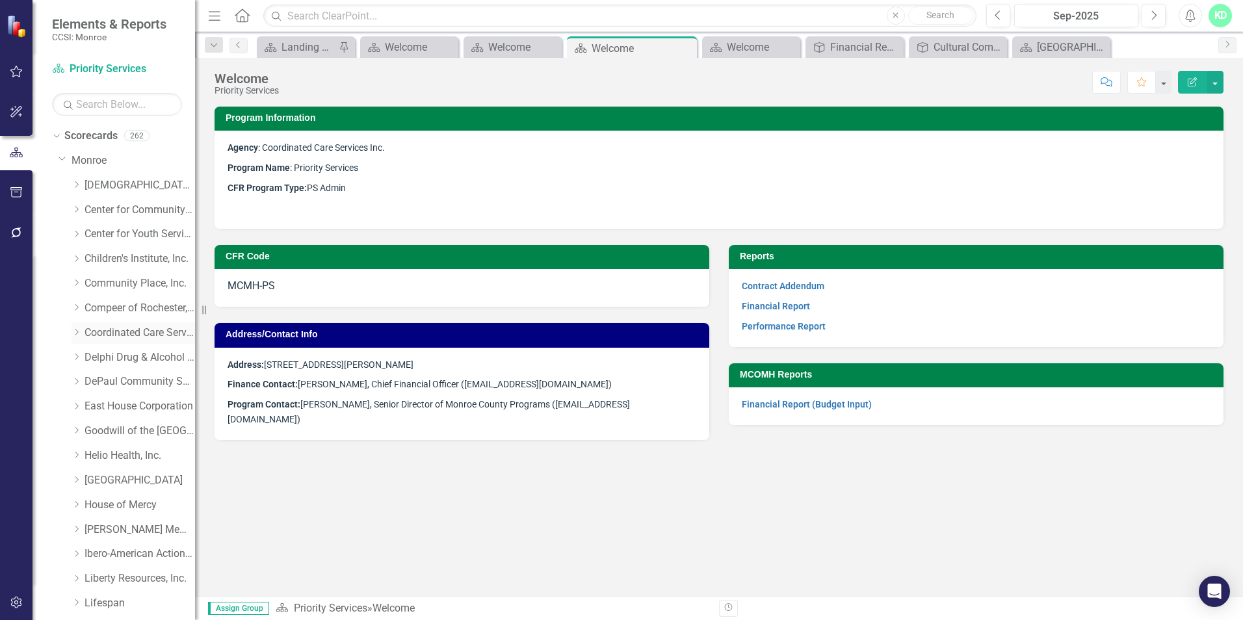
click at [75, 330] on icon "Dropdown" at bounding box center [77, 332] width 10 height 8
click at [112, 380] on link "Local Government Unit (LGU)" at bounding box center [147, 381] width 98 height 15
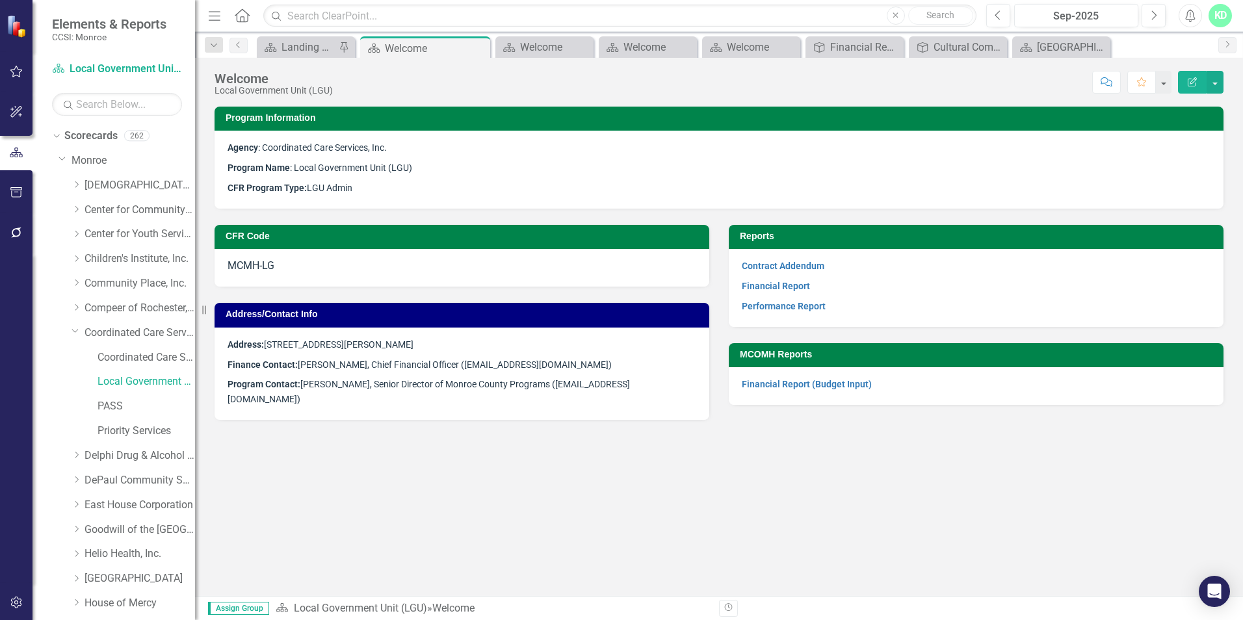
drag, startPoint x: 1213, startPoint y: 19, endPoint x: 1212, endPoint y: 26, distance: 7.2
click at [1213, 20] on div "KD" at bounding box center [1220, 15] width 23 height 23
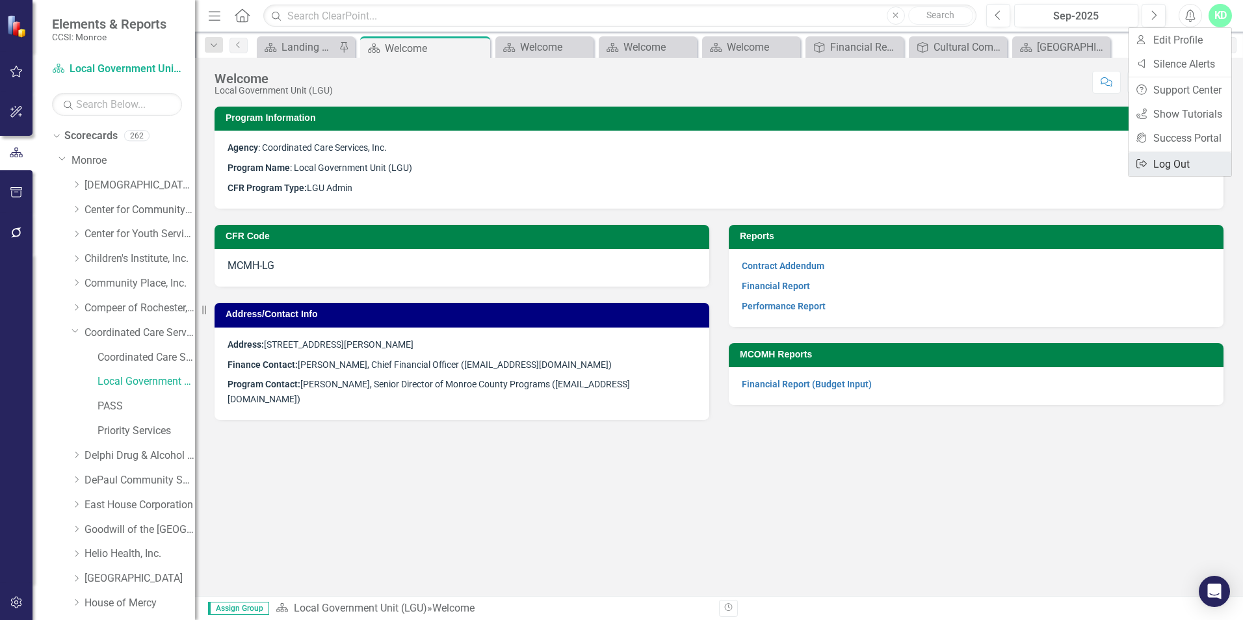
click at [1169, 164] on link "Logout Log Out" at bounding box center [1180, 164] width 103 height 24
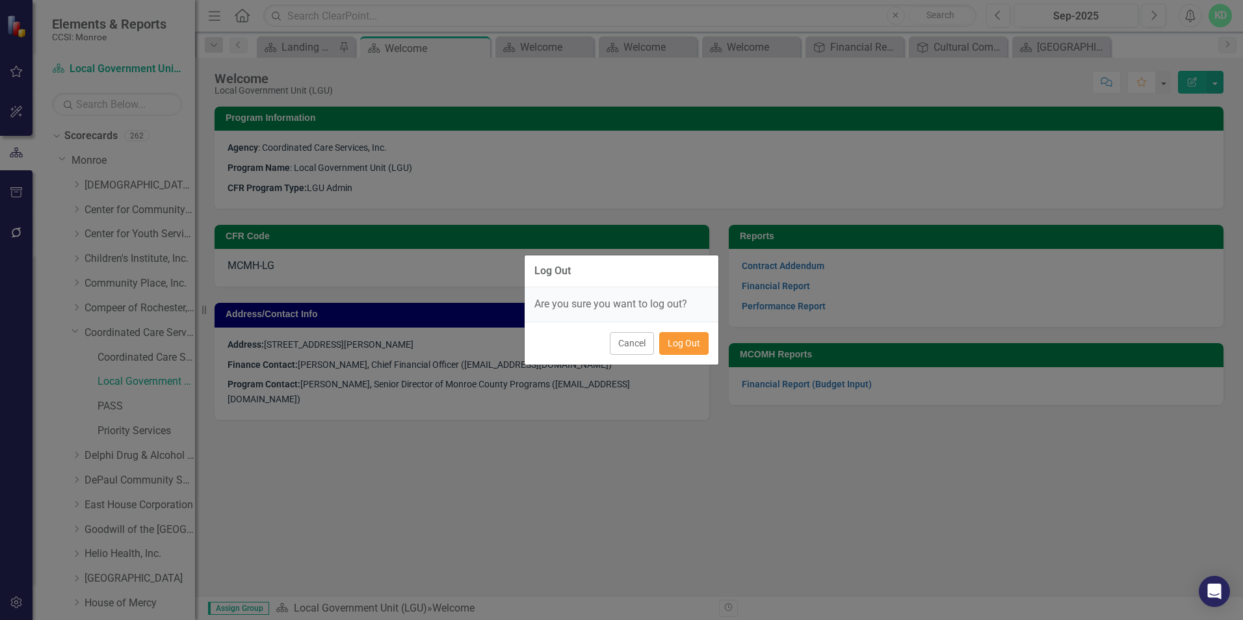
click at [670, 339] on button "Log Out" at bounding box center [683, 343] width 49 height 23
